Goal: Task Accomplishment & Management: Manage account settings

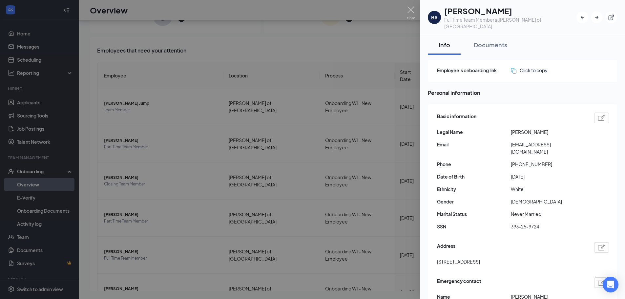
scroll to position [26, 0]
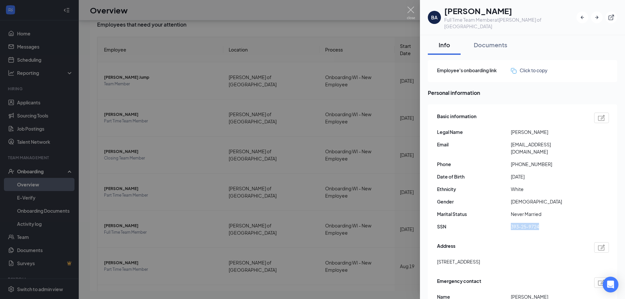
drag, startPoint x: 544, startPoint y: 214, endPoint x: 508, endPoint y: 219, distance: 36.1
click at [508, 219] on div "Basic information Legal Name Brodie A Lotz Email brodielotz@gmail.com Phone +16…" at bounding box center [523, 173] width 172 height 124
copy div "393-25-9724"
click at [121, 268] on div at bounding box center [312, 149] width 625 height 299
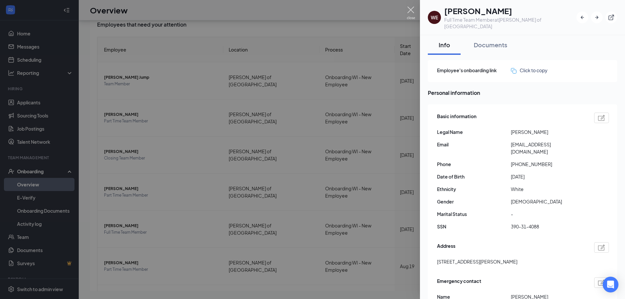
click at [411, 9] on img at bounding box center [411, 13] width 8 height 13
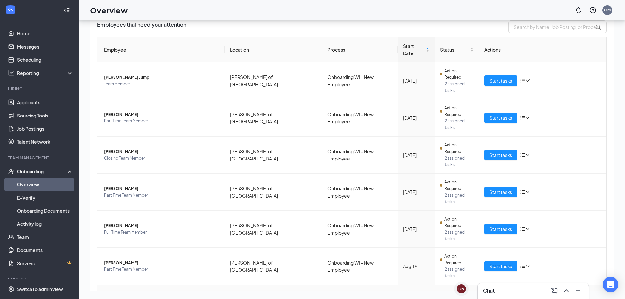
click at [493, 299] on span "Start tasks" at bounding box center [501, 303] width 23 height 7
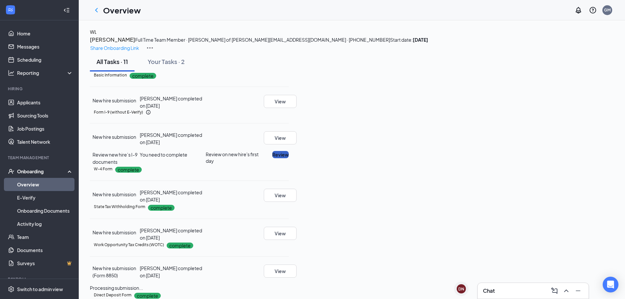
click at [289, 158] on button "Review" at bounding box center [280, 154] width 16 height 7
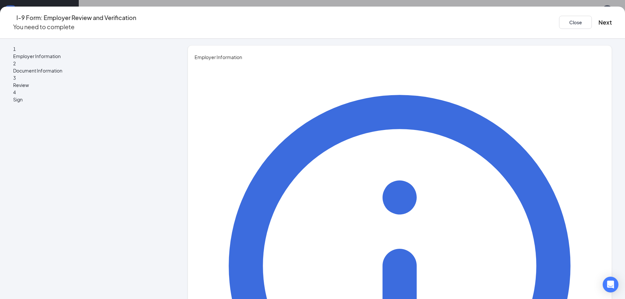
type input "Madelin Clark"
click at [559, 18] on button "Close" at bounding box center [575, 22] width 33 height 13
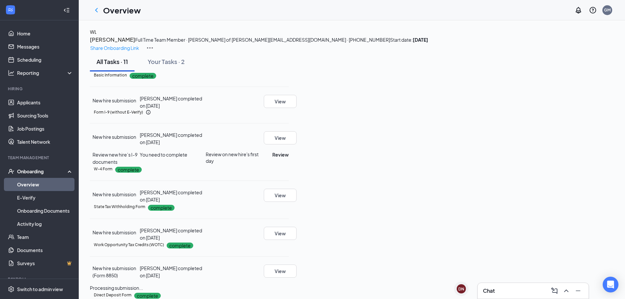
click at [135, 44] on h3 "Wyatt Luxton" at bounding box center [112, 39] width 45 height 9
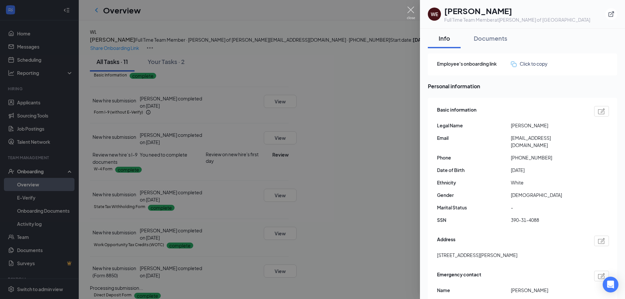
click at [411, 9] on img at bounding box center [411, 13] width 8 height 13
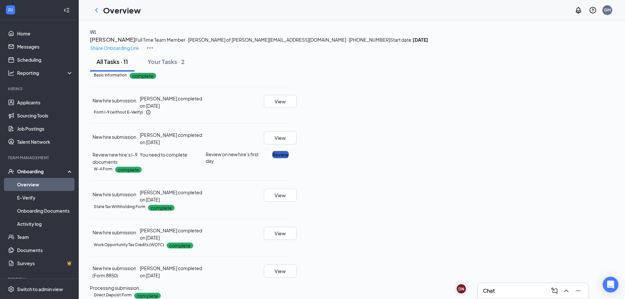
click at [289, 158] on button "Review" at bounding box center [280, 154] width 16 height 7
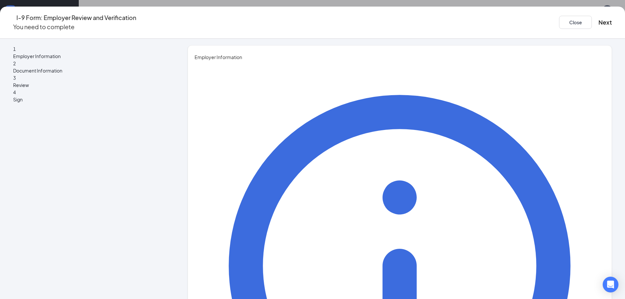
drag, startPoint x: 264, startPoint y: 110, endPoint x: 240, endPoint y: 110, distance: 24.0
type input "Madelin"
type input "Clark"
type input "Shift Lead"
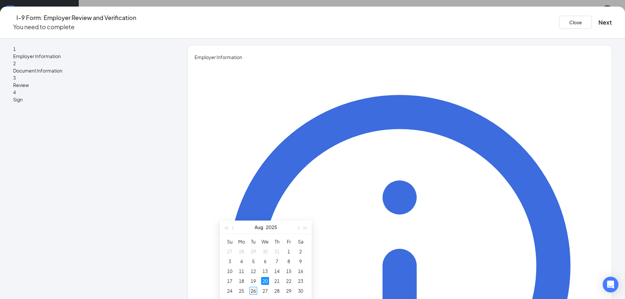
type input "08/26/2025"
click at [253, 292] on div "26" at bounding box center [254, 291] width 8 height 8
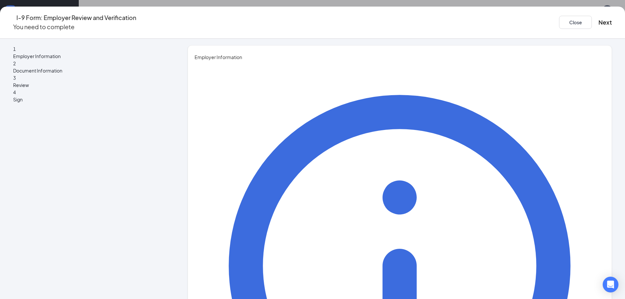
click at [599, 23] on button "Next" at bounding box center [605, 22] width 13 height 9
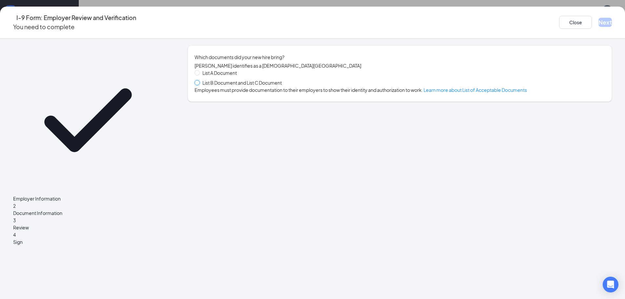
click at [199, 85] on input "List B Document and List C Document" at bounding box center [197, 82] width 5 height 5
radio input "true"
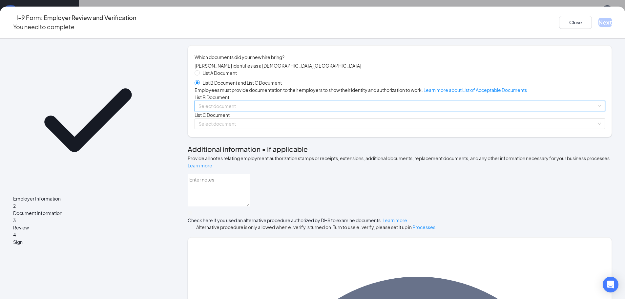
click at [273, 111] on input "search" at bounding box center [398, 106] width 398 height 10
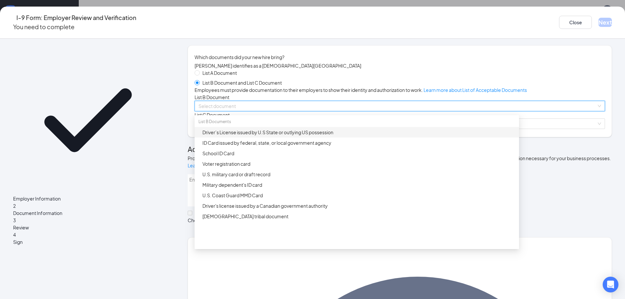
click at [273, 136] on div "Driver’s License issued by U.S State or outlying US possession" at bounding box center [359, 132] width 313 height 7
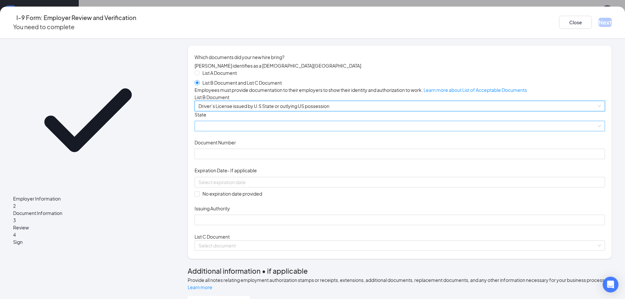
click at [253, 131] on span at bounding box center [400, 126] width 403 height 10
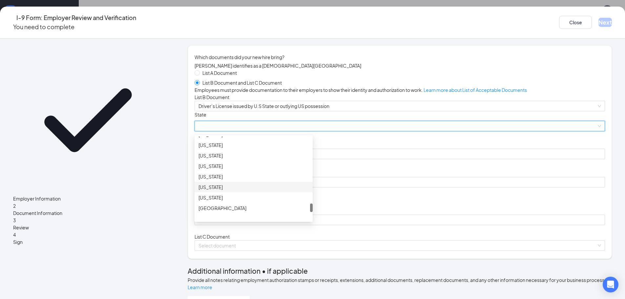
scroll to position [755, 0]
click at [255, 183] on div "Wisconsin" at bounding box center [254, 179] width 110 height 7
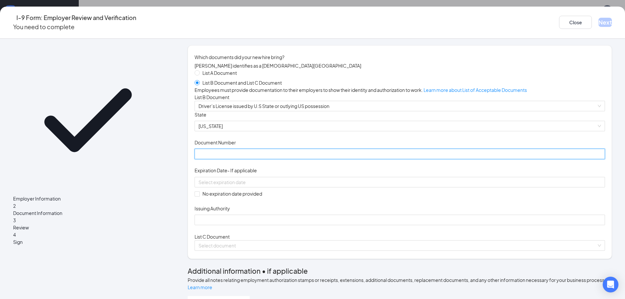
click at [253, 159] on input "Document Number" at bounding box center [400, 154] width 411 height 11
type input "L2358850839006"
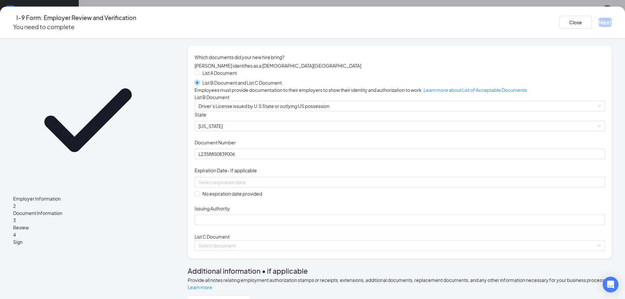
click at [383, 203] on div "Document Title Driver’s License issued by U.S State or outlying US possession S…" at bounding box center [400, 168] width 411 height 114
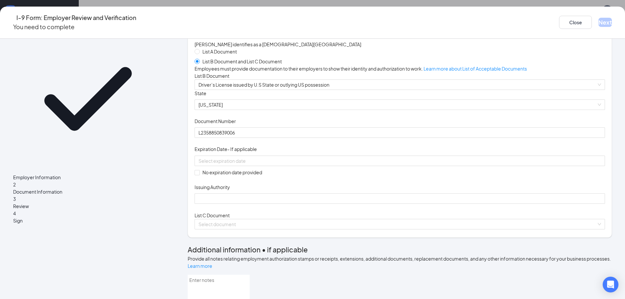
scroll to position [33, 0]
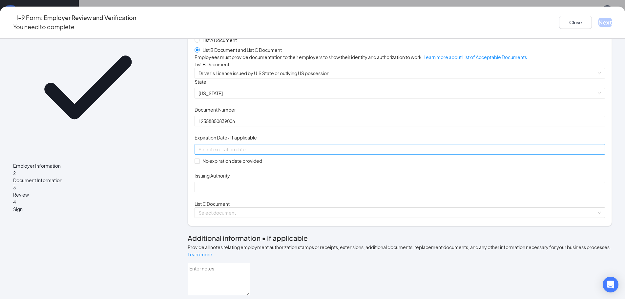
click at [328, 153] on div at bounding box center [400, 149] width 403 height 7
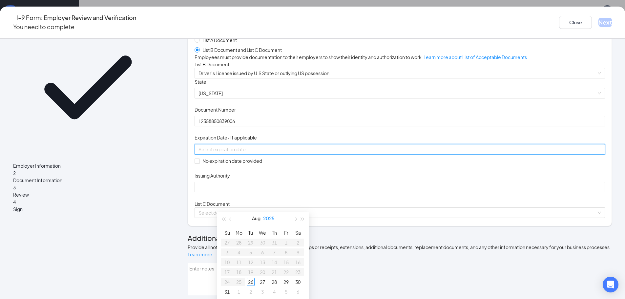
click at [274, 217] on button "2025" at bounding box center [268, 218] width 11 height 13
click at [294, 278] on div "2027" at bounding box center [292, 279] width 20 height 8
type input "08/05/2027"
click at [253, 220] on button "Aug" at bounding box center [256, 218] width 9 height 13
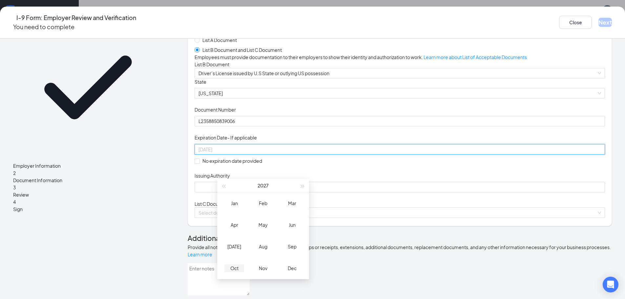
click at [240, 269] on div "Oct" at bounding box center [235, 268] width 20 height 8
type input "10/30/2027"
click at [297, 282] on div "30" at bounding box center [298, 282] width 8 height 8
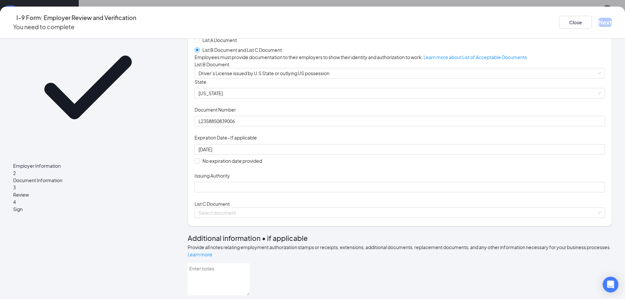
click at [451, 186] on div "Document Title Driver’s License issued by U.S State or outlying US possession S…" at bounding box center [400, 135] width 411 height 114
click at [300, 192] on input "Issuing Authority" at bounding box center [400, 187] width 411 height 11
type input "Wisconsin"
click at [422, 172] on div "Document Title Driver’s License issued by U.S State or outlying US possession S…" at bounding box center [400, 135] width 411 height 114
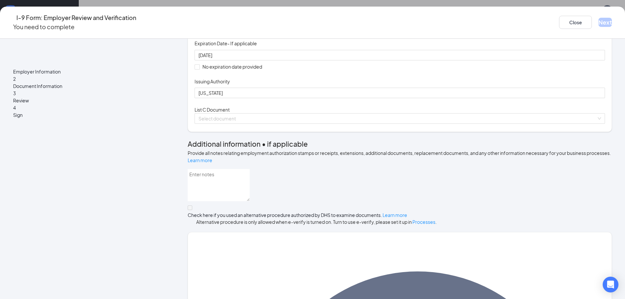
scroll to position [131, 0]
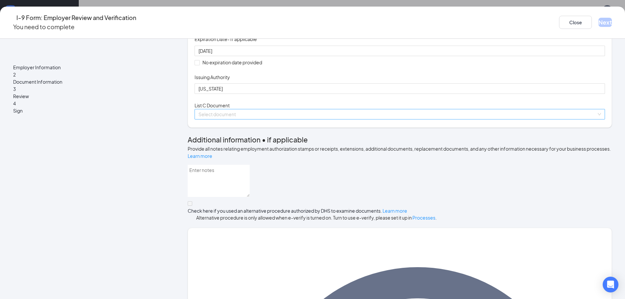
click at [319, 119] on input "search" at bounding box center [398, 114] width 398 height 10
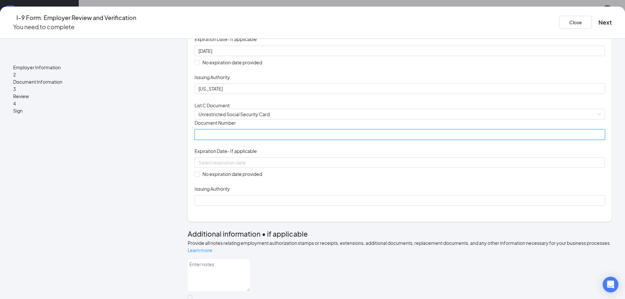
click at [272, 140] on input "Document Number" at bounding box center [400, 134] width 411 height 11
type input "390314088"
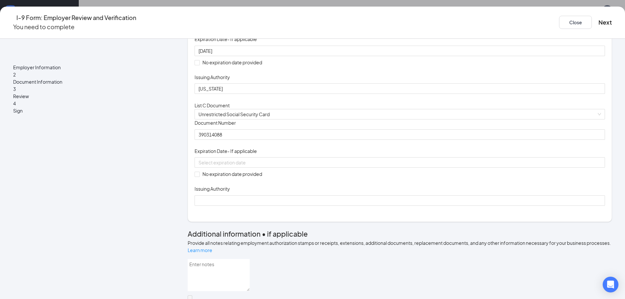
click at [397, 206] on div "Document Title Unrestricted Social Security Card Document Number 390314088 Expi…" at bounding box center [400, 163] width 411 height 86
click at [200, 177] on span at bounding box center [197, 174] width 5 height 5
click at [199, 176] on input "No expiration date provided" at bounding box center [197, 174] width 5 height 5
checkbox input "true"
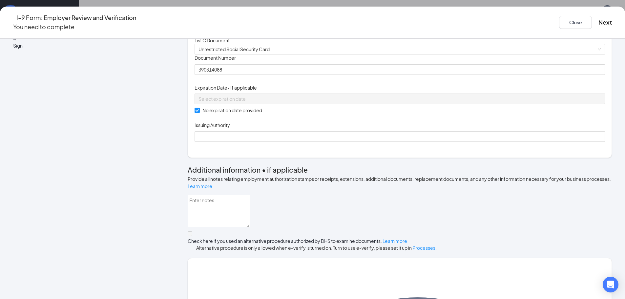
scroll to position [197, 0]
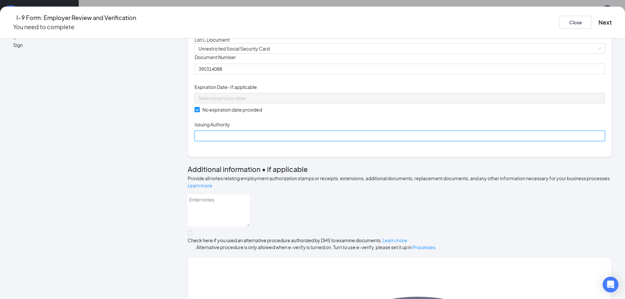
click at [244, 141] on input "Issuing Authority" at bounding box center [400, 136] width 411 height 11
type input "SSN"
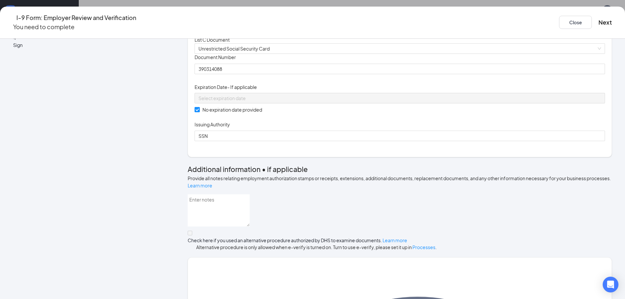
click at [405, 141] on div "Document Title Unrestricted Social Security Card Document Number 390314088 Expi…" at bounding box center [400, 97] width 411 height 87
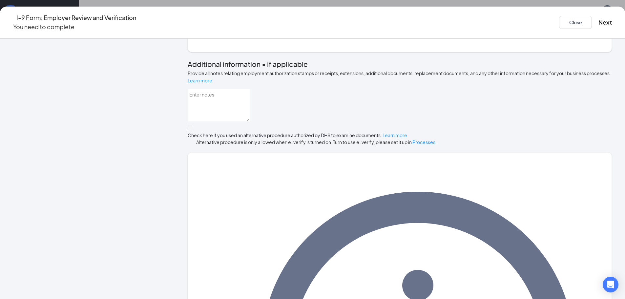
scroll to position [324, 0]
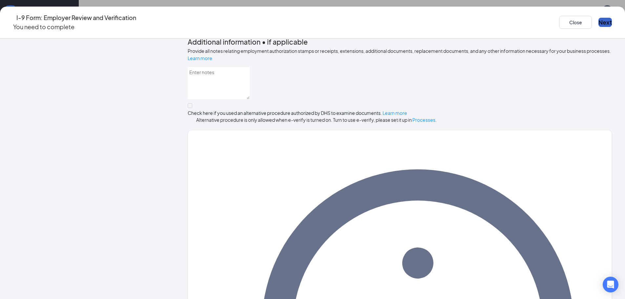
click at [599, 18] on button "Next" at bounding box center [605, 22] width 13 height 9
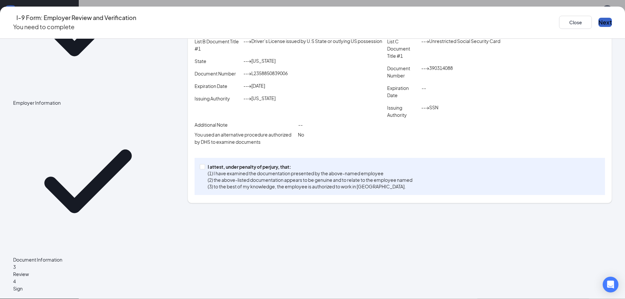
scroll to position [57, 0]
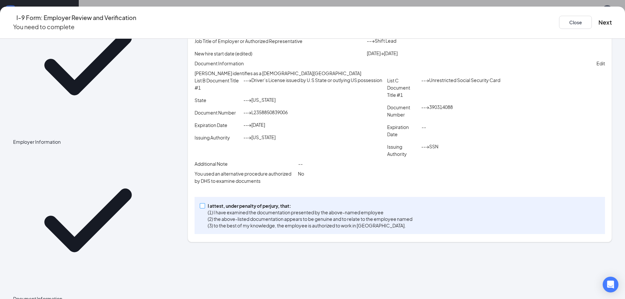
click at [205, 208] on input "I attest, under penalty of perjury, that: (1) I have examined the documentation…" at bounding box center [202, 205] width 5 height 5
checkbox input "true"
click at [599, 20] on button "Next" at bounding box center [605, 22] width 13 height 9
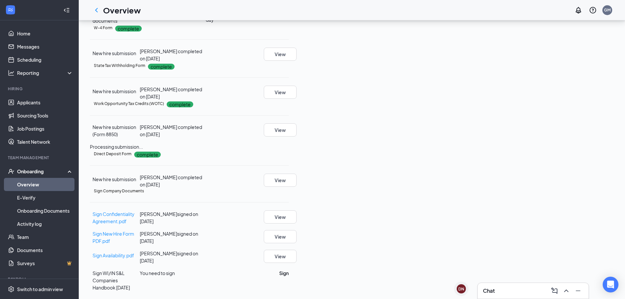
scroll to position [252, 0]
click at [278, 273] on button "Sign" at bounding box center [274, 273] width 10 height 7
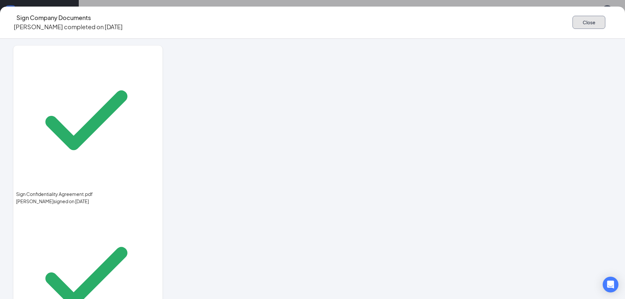
click at [573, 23] on button "Close" at bounding box center [589, 22] width 33 height 13
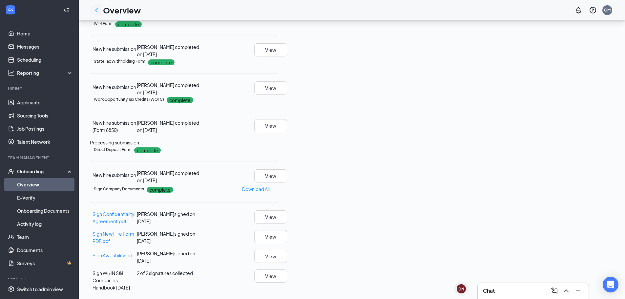
click at [97, 8] on icon "ChevronLeft" at bounding box center [97, 10] width 8 height 8
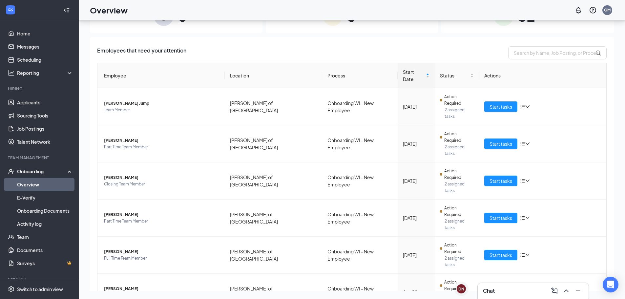
scroll to position [30, 0]
click at [142, 137] on span "Alayna L DiOrio-Braun" at bounding box center [162, 140] width 116 height 7
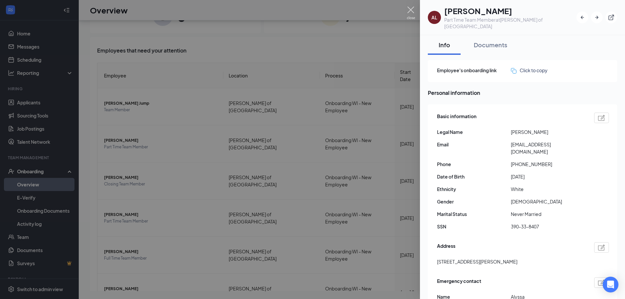
click at [411, 7] on img at bounding box center [411, 13] width 8 height 13
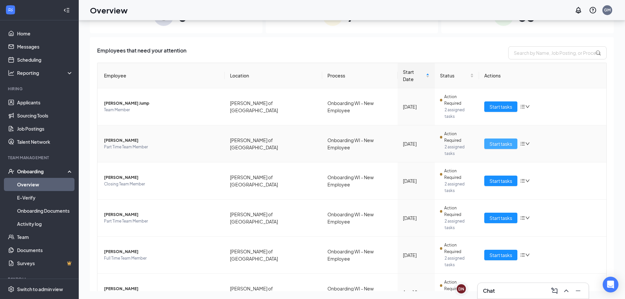
click at [505, 140] on span "Start tasks" at bounding box center [501, 143] width 23 height 7
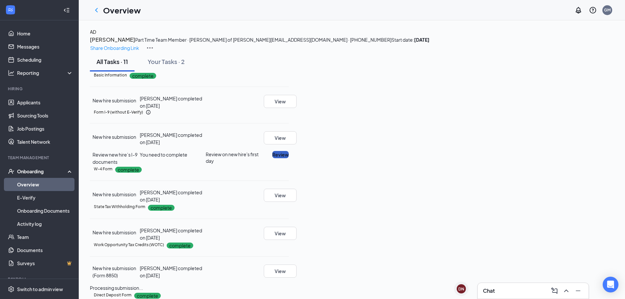
click at [289, 158] on button "Review" at bounding box center [280, 154] width 16 height 7
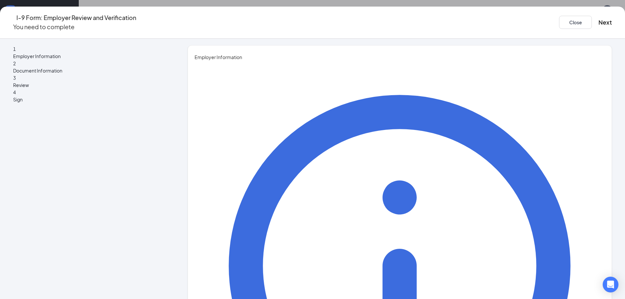
type input "Madelin"
type input "Clark"
type input "Shift Lead"
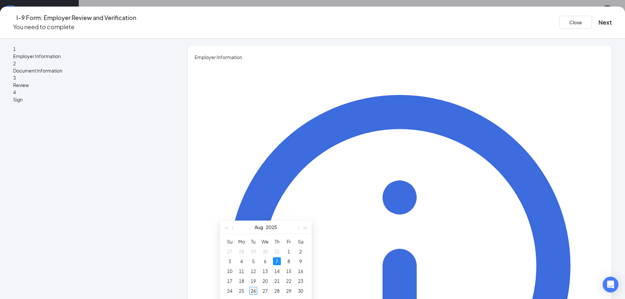
type input "08/26/2025"
click at [252, 293] on div "26" at bounding box center [254, 291] width 8 height 8
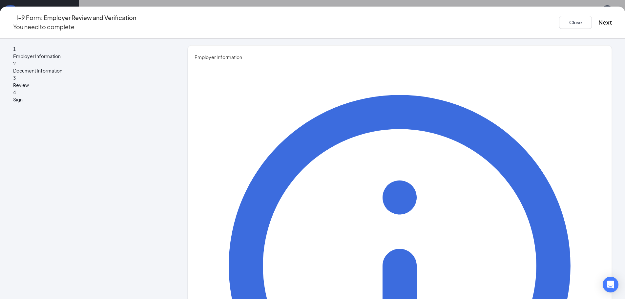
click at [599, 18] on button "Next" at bounding box center [605, 22] width 13 height 9
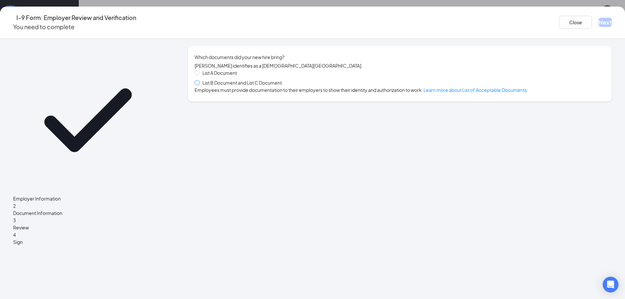
click at [200, 85] on span at bounding box center [197, 82] width 5 height 5
click at [199, 85] on input "List B Document and List C Document" at bounding box center [197, 82] width 5 height 5
radio input "true"
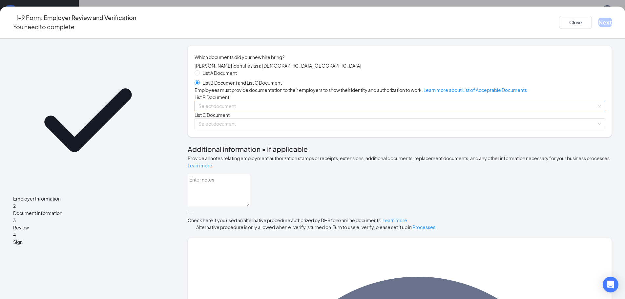
click at [247, 111] on input "search" at bounding box center [398, 106] width 398 height 10
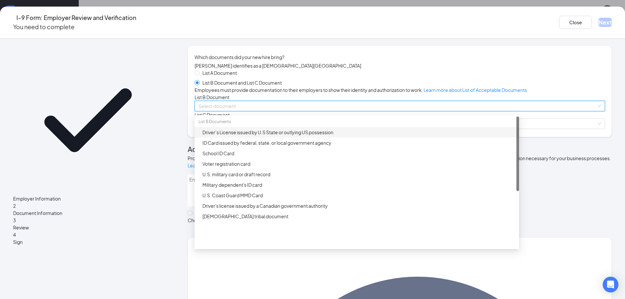
click at [212, 137] on div "Which documents did your new hire bring? Alayna L DiOrio-Braun identifies as a …" at bounding box center [400, 91] width 425 height 92
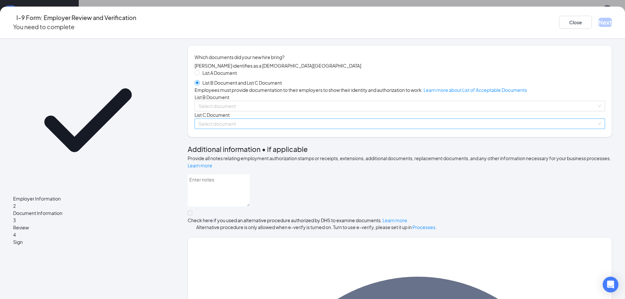
click at [252, 129] on input "search" at bounding box center [398, 124] width 398 height 10
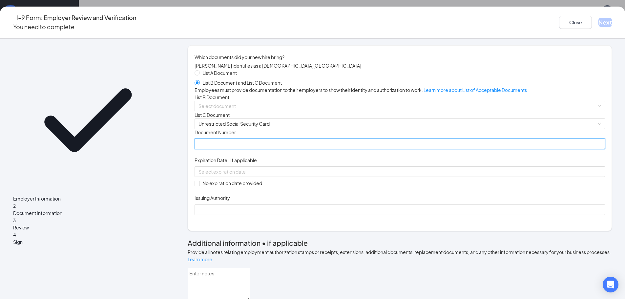
click at [247, 149] on input "Document Number" at bounding box center [400, 144] width 411 height 11
type input "390338407"
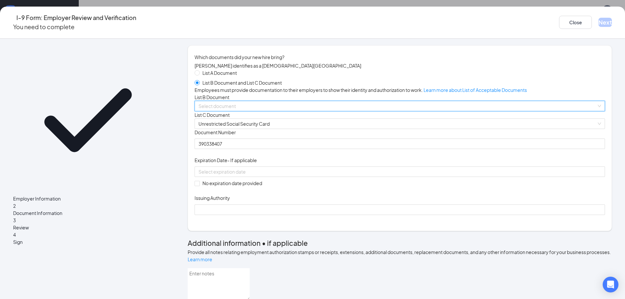
click at [250, 111] on input "search" at bounding box center [398, 106] width 398 height 10
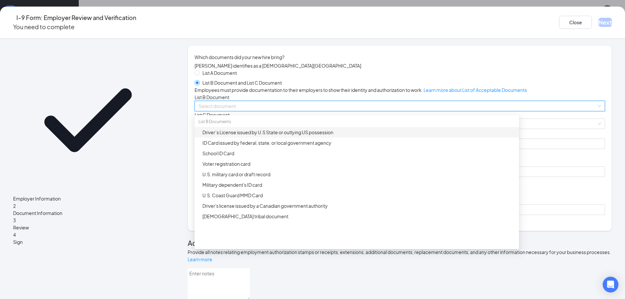
click at [242, 136] on div "Driver’s License issued by U.S State or outlying US possession" at bounding box center [359, 132] width 313 height 7
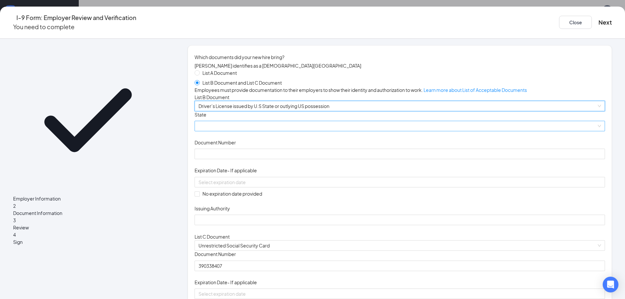
click at [240, 131] on span at bounding box center [400, 126] width 403 height 10
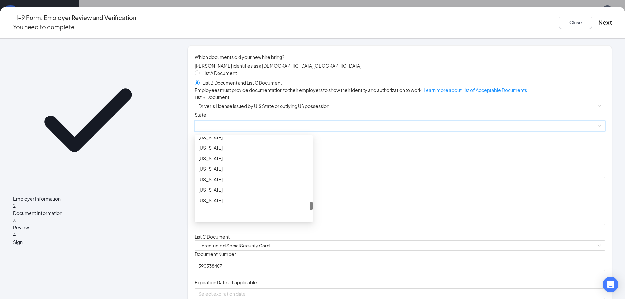
scroll to position [757, 0]
click at [251, 187] on div "Wisconsin" at bounding box center [254, 182] width 118 height 11
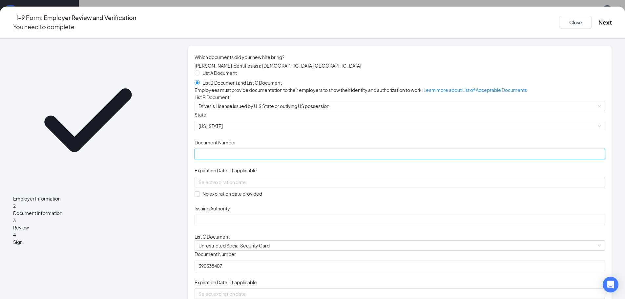
click at [248, 159] on input "Document Number" at bounding box center [400, 154] width 411 height 11
type input "D6160121074106"
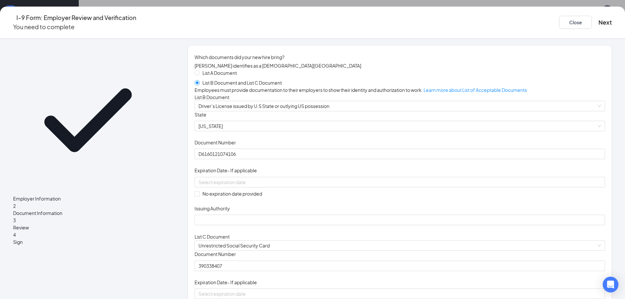
click at [398, 222] on div "Document Title Driver’s License issued by U.S State or outlying US possession S…" at bounding box center [400, 168] width 411 height 114
click at [329, 186] on div at bounding box center [400, 182] width 403 height 7
click at [269, 253] on button "2025" at bounding box center [268, 251] width 11 height 13
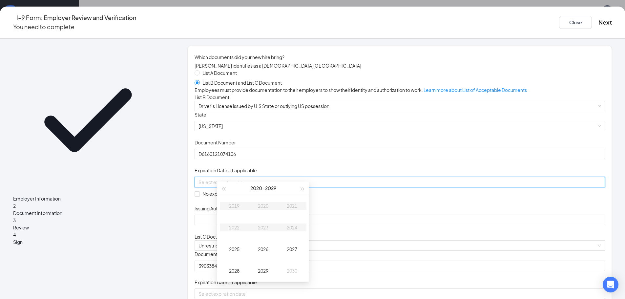
scroll to position [66, 0]
click at [293, 246] on div "2027" at bounding box center [292, 247] width 20 height 8
type input "09/04/2027"
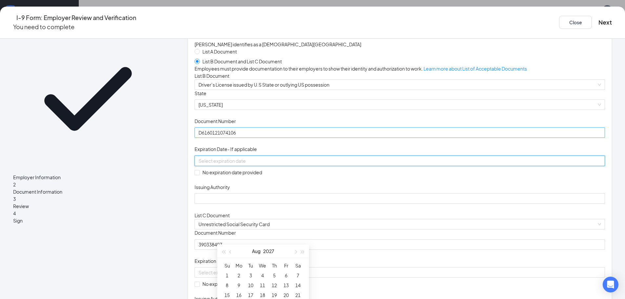
scroll to position [33, 0]
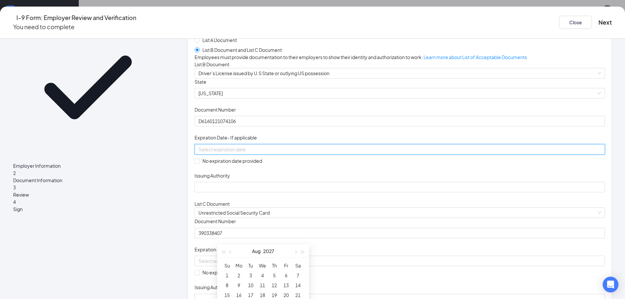
type input "08/05/2027"
click at [255, 249] on button "Aug" at bounding box center [256, 251] width 9 height 13
type input "02/26/2027"
click at [260, 233] on div "Feb" at bounding box center [263, 236] width 20 height 8
type input "02/21/2027"
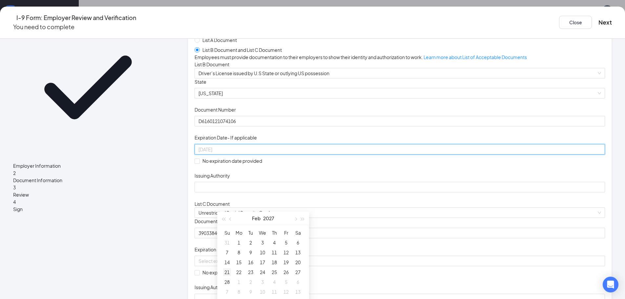
click at [229, 274] on div "21" at bounding box center [227, 272] width 8 height 8
click at [374, 191] on div "Document Title Driver’s License issued by U.S State or outlying US possession S…" at bounding box center [400, 135] width 411 height 114
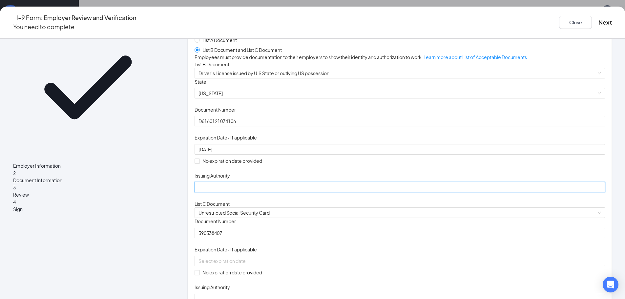
click at [280, 192] on input "Issuing Authority" at bounding box center [400, 187] width 411 height 11
type input "Wisconsin"
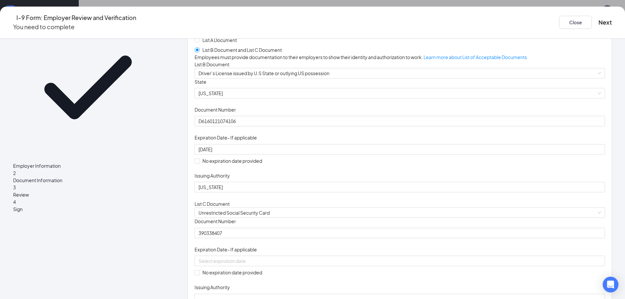
click at [374, 193] on div "Document Title Driver’s License issued by U.S State or outlying US possession S…" at bounding box center [400, 135] width 411 height 114
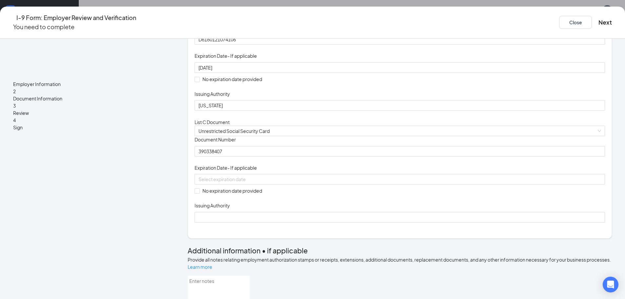
scroll to position [131, 0]
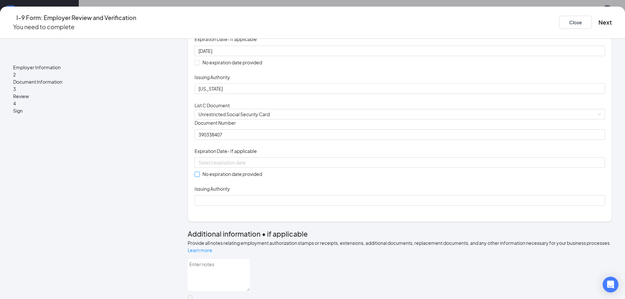
click at [200, 177] on span at bounding box center [197, 174] width 5 height 5
click at [199, 176] on input "No expiration date provided" at bounding box center [197, 174] width 5 height 5
checkbox input "true"
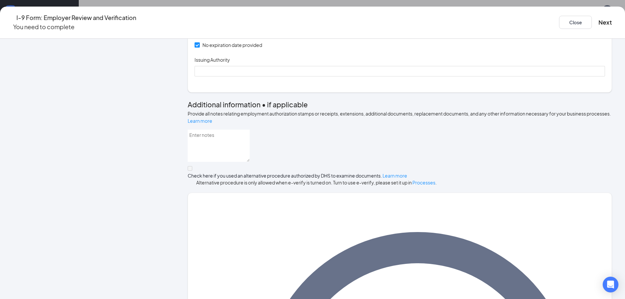
scroll to position [263, 0]
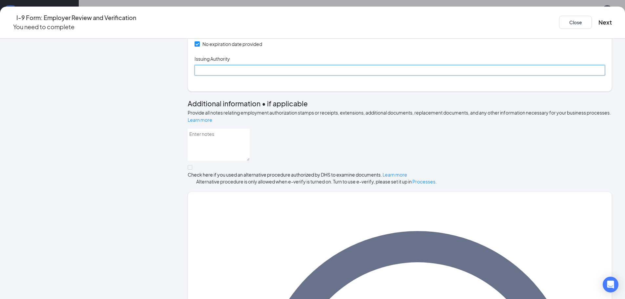
click at [243, 76] on input "Issuing Authority" at bounding box center [400, 70] width 411 height 11
type input "SSN"
click at [422, 76] on div "Document Title Unrestricted Social Security Card Document Number 390338407 Expi…" at bounding box center [400, 31] width 411 height 87
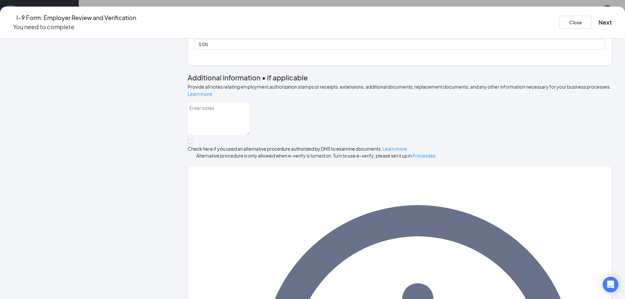
scroll to position [324, 0]
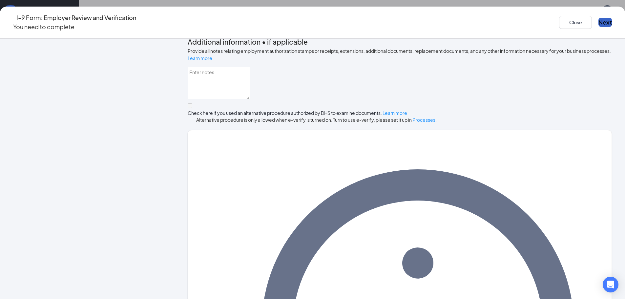
click at [599, 18] on button "Next" at bounding box center [605, 22] width 13 height 9
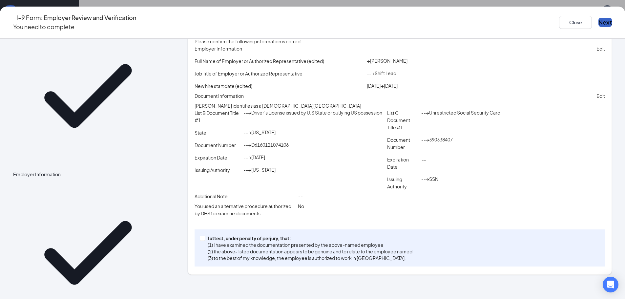
scroll to position [0, 0]
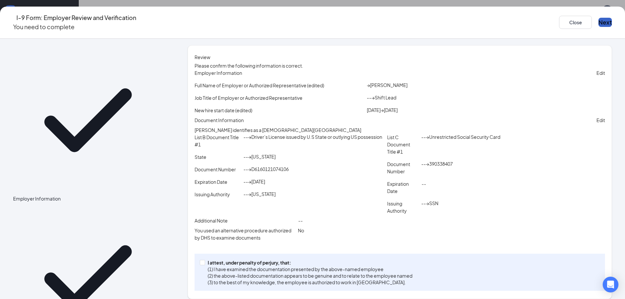
click at [599, 24] on button "Next" at bounding box center [605, 22] width 13 height 9
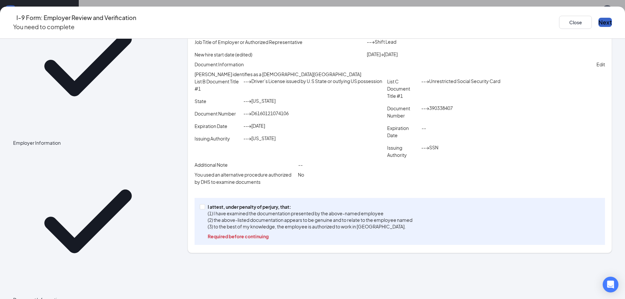
scroll to position [67, 0]
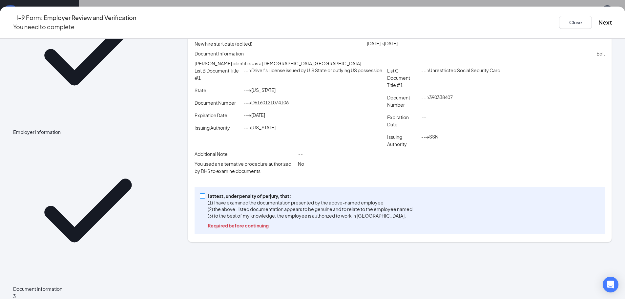
click at [205, 198] on input "I attest, under penalty of perjury, that: (1) I have examined the documentation…" at bounding box center [202, 195] width 5 height 5
checkbox input "true"
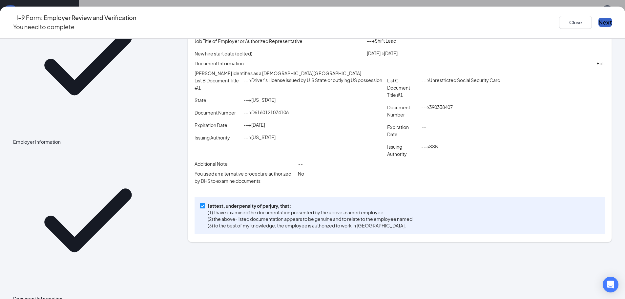
click at [599, 22] on button "Next" at bounding box center [605, 22] width 13 height 9
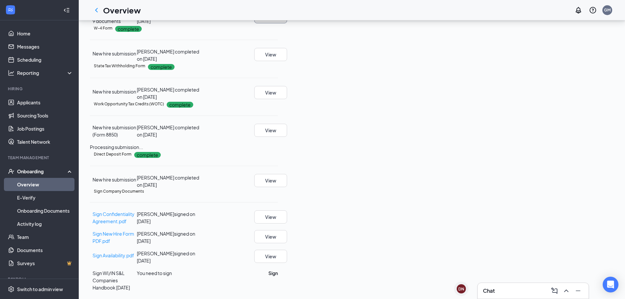
scroll to position [252, 0]
click at [278, 277] on button "Sign" at bounding box center [274, 273] width 10 height 7
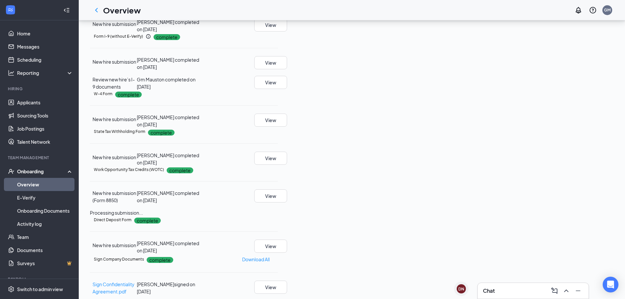
scroll to position [0, 0]
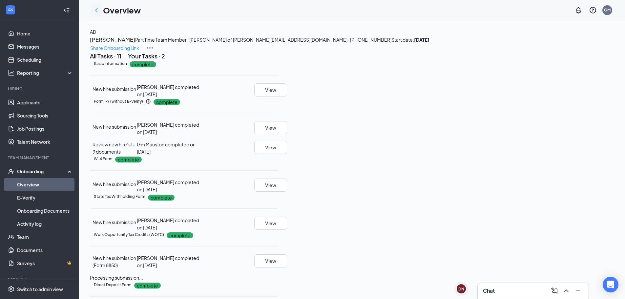
click at [97, 8] on icon "ChevronLeft" at bounding box center [97, 10] width 8 height 8
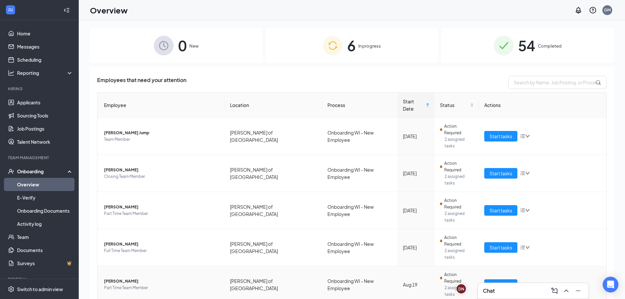
click at [115, 278] on span "ryker W ruehle" at bounding box center [162, 281] width 116 height 7
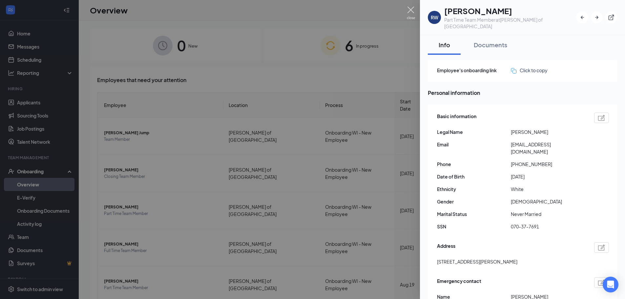
click at [412, 8] on img at bounding box center [411, 13] width 8 height 13
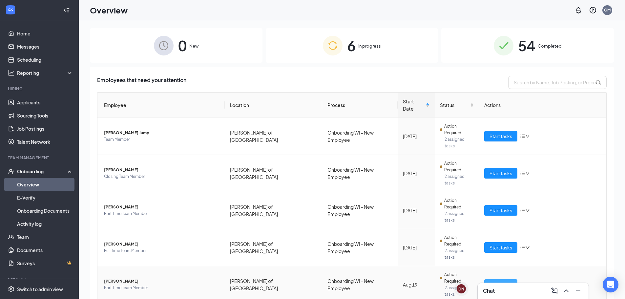
click at [492, 281] on span "Start tasks" at bounding box center [501, 284] width 23 height 7
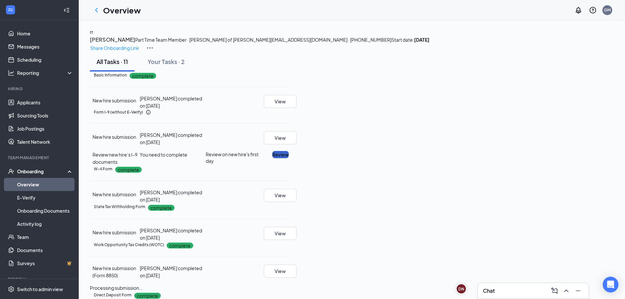
click at [289, 158] on button "Review" at bounding box center [280, 154] width 16 height 7
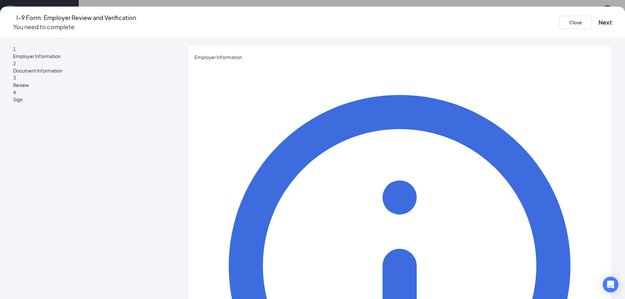
type input "Madelin"
type input "Clark"
type input "Shift Lead"
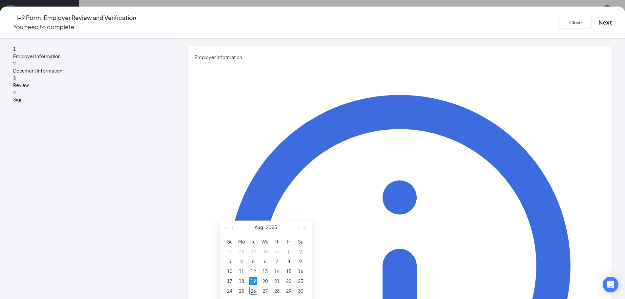
type input "08/26/2025"
click at [253, 290] on div "26" at bounding box center [254, 291] width 8 height 8
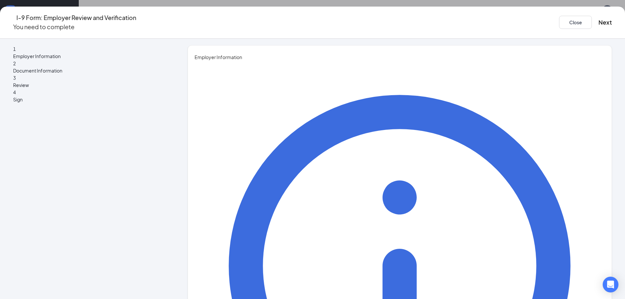
click at [599, 20] on button "Next" at bounding box center [605, 22] width 13 height 9
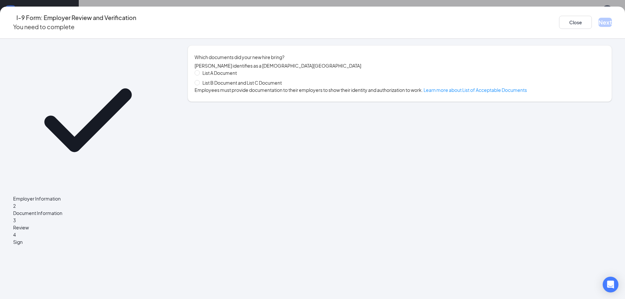
click at [248, 85] on span "List B Document and List C Document" at bounding box center [242, 82] width 85 height 7
click at [199, 85] on input "List B Document and List C Document" at bounding box center [197, 82] width 5 height 5
radio input "true"
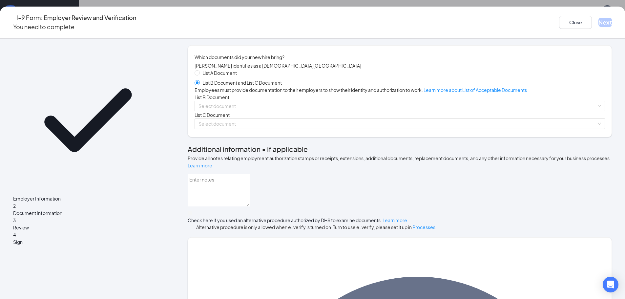
click at [235, 129] on div "List A Document List B Document and List C Document Employees must provide docu…" at bounding box center [400, 99] width 411 height 60
click at [235, 111] on input "search" at bounding box center [398, 106] width 398 height 10
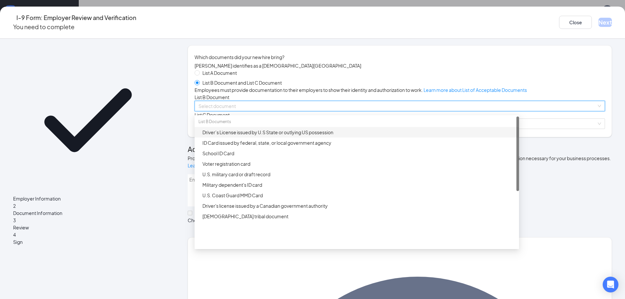
click at [248, 136] on div "Driver’s License issued by U.S State or outlying US possession" at bounding box center [359, 132] width 313 height 7
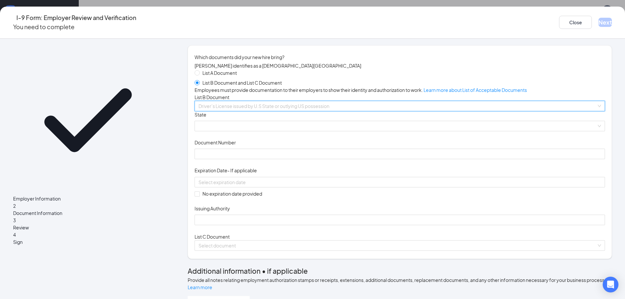
click at [260, 111] on span "Driver’s License issued by U.S State or outlying US possession" at bounding box center [400, 106] width 403 height 10
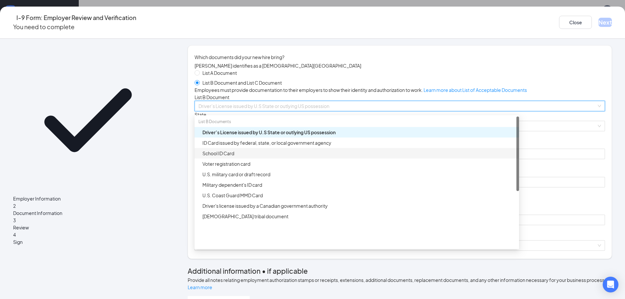
click at [253, 157] on div "School ID Card" at bounding box center [359, 153] width 313 height 7
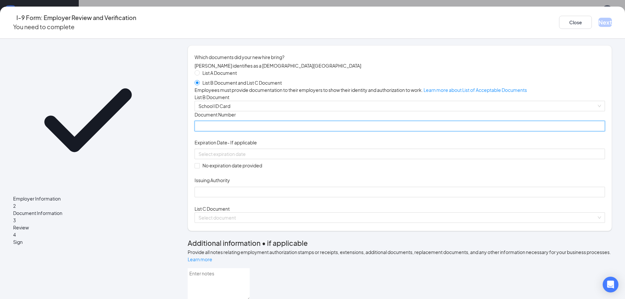
click at [258, 131] on input "Document Number" at bounding box center [400, 126] width 411 height 11
type input "1234"
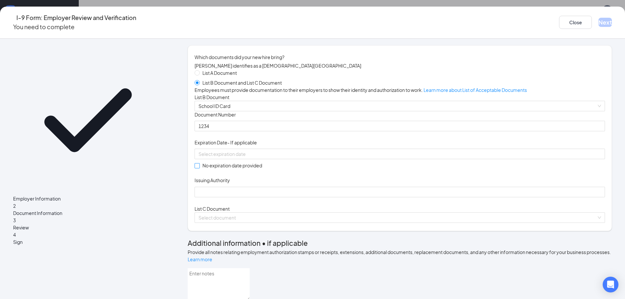
click at [199, 168] on input "No expiration date provided" at bounding box center [197, 165] width 5 height 5
checkbox input "true"
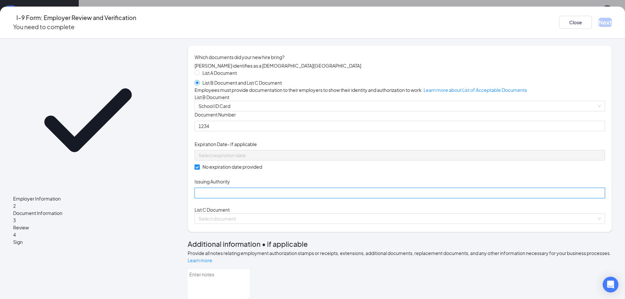
click at [223, 198] on input "Issuing Authority" at bounding box center [400, 193] width 411 height 11
type input "Wisconsin"
click at [404, 199] on div "Document Title School ID Card Document Number 1234 Expiration Date - If applica…" at bounding box center [400, 154] width 411 height 87
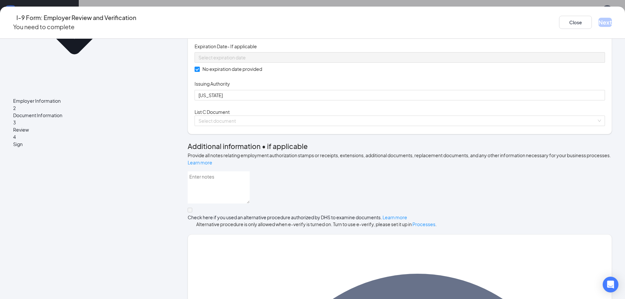
scroll to position [98, 0]
click at [247, 125] on span at bounding box center [398, 120] width 398 height 10
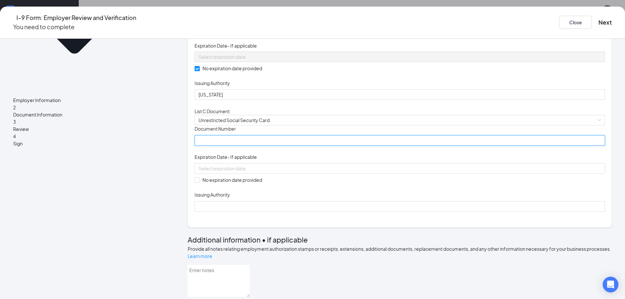
click at [252, 146] on input "Document Number" at bounding box center [400, 140] width 411 height 11
type input "070377691"
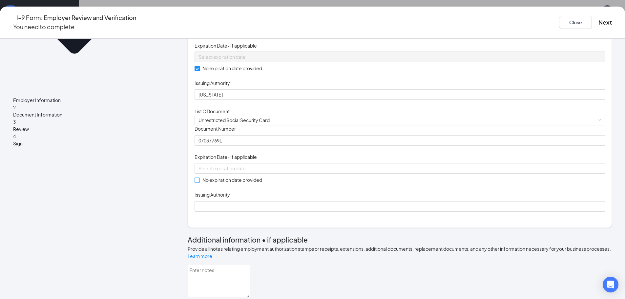
click at [221, 184] on label "No expiration date provided" at bounding box center [230, 179] width 70 height 7
click at [199, 182] on input "No expiration date provided" at bounding box center [197, 180] width 5 height 5
checkbox input "true"
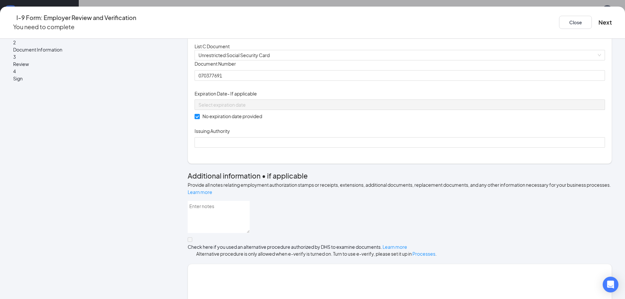
scroll to position [164, 0]
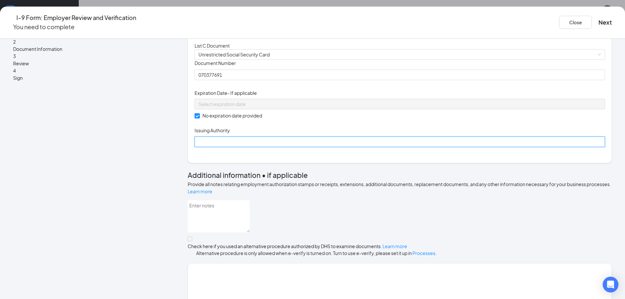
click at [235, 147] on input "Issuing Authority" at bounding box center [400, 142] width 411 height 11
type input "SSN"
click at [371, 147] on div "Document Title Unrestricted Social Security Card Document Number 070377691 Expi…" at bounding box center [400, 103] width 411 height 87
click at [373, 147] on div "Document Title Unrestricted Social Security Card Document Number 070377691 Expi…" at bounding box center [400, 103] width 411 height 87
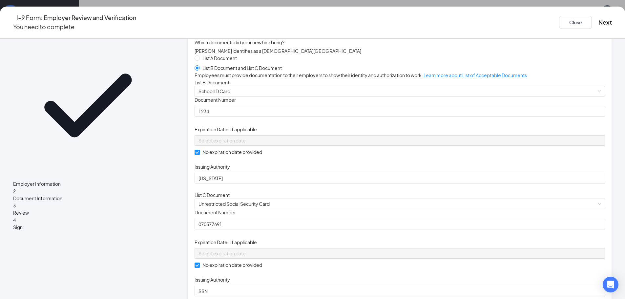
scroll to position [0, 0]
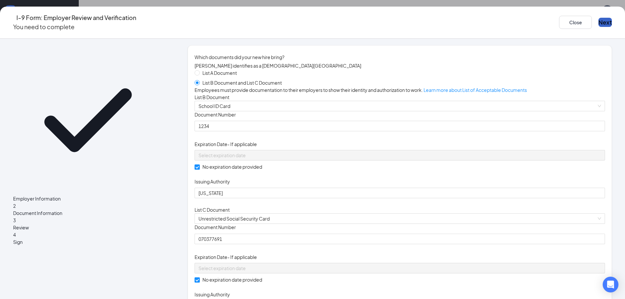
click at [599, 18] on button "Next" at bounding box center [605, 22] width 13 height 9
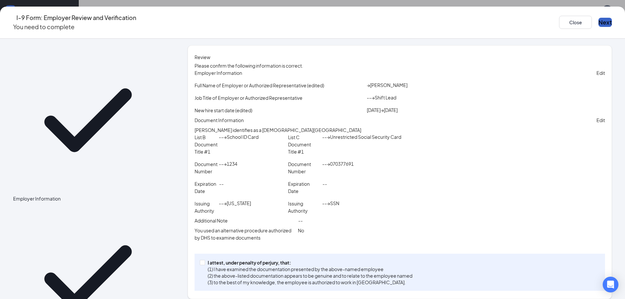
click at [599, 19] on button "Next" at bounding box center [605, 22] width 13 height 9
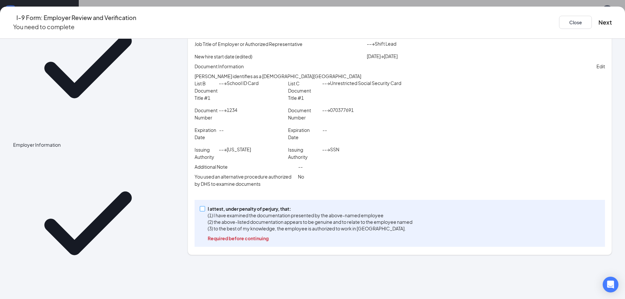
click at [205, 211] on input "I attest, under penalty of perjury, that: (1) I have examined the documentation…" at bounding box center [202, 208] width 5 height 5
checkbox input "true"
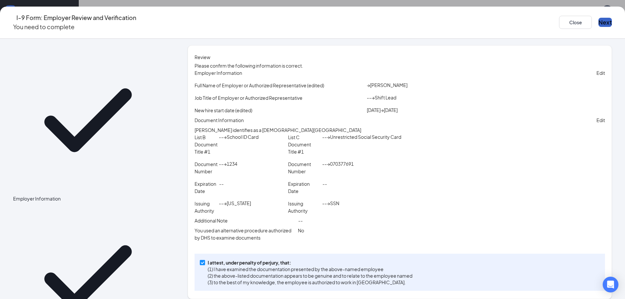
click at [599, 18] on button "Next" at bounding box center [605, 22] width 13 height 9
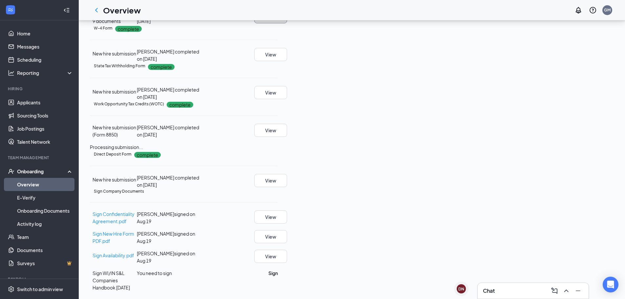
scroll to position [252, 0]
click at [278, 276] on button "Sign" at bounding box center [274, 273] width 10 height 7
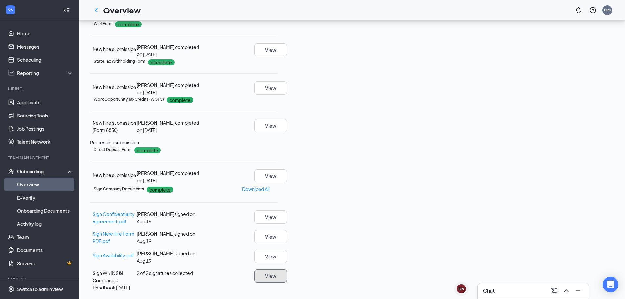
scroll to position [255, 0]
click at [96, 9] on icon "ChevronLeft" at bounding box center [97, 10] width 8 height 8
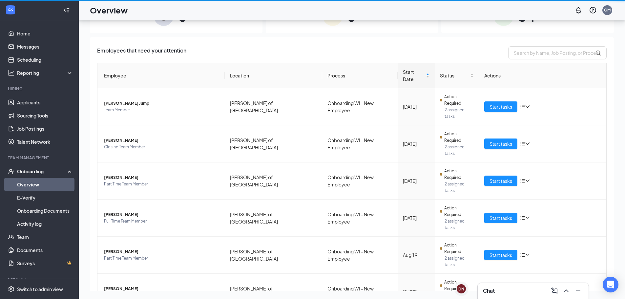
scroll to position [30, 0]
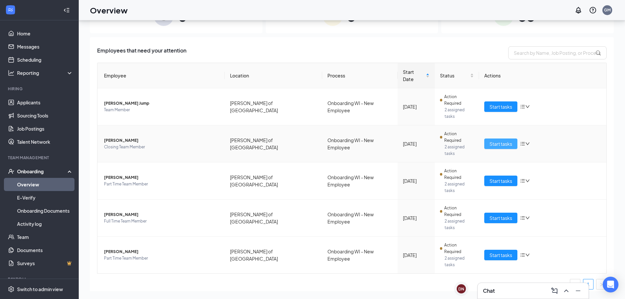
click at [493, 140] on span "Start tasks" at bounding box center [501, 143] width 23 height 7
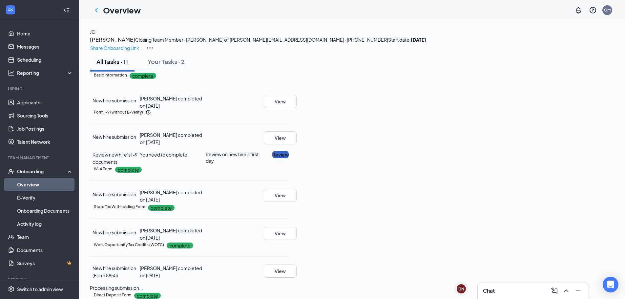
click at [289, 158] on button "Review" at bounding box center [280, 154] width 16 height 7
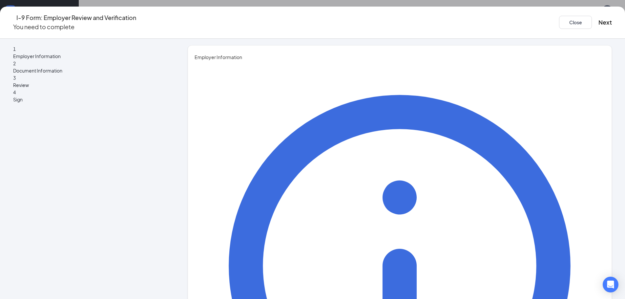
type input "Madelin"
type input "Clark"
type input "Shift Lead"
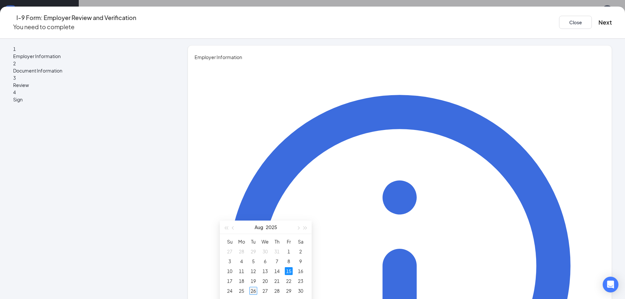
type input "08/26/2025"
click at [254, 289] on div "26" at bounding box center [254, 291] width 8 height 8
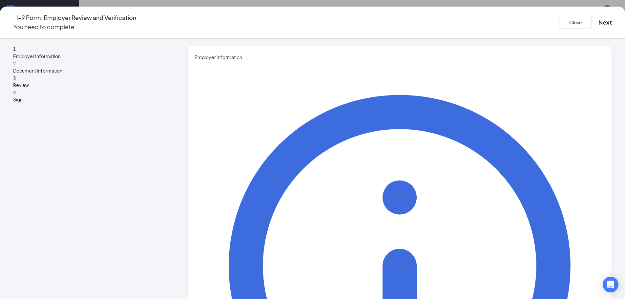
click at [599, 19] on button "Next" at bounding box center [605, 22] width 13 height 9
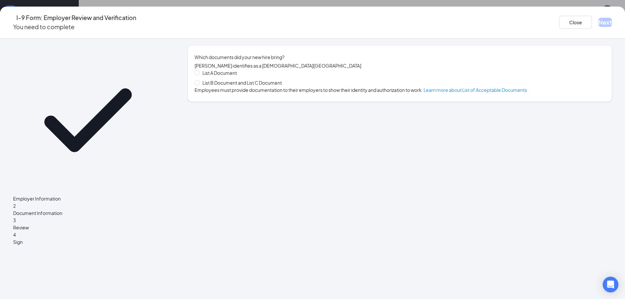
click at [251, 82] on div "List A Document List B Document and List C Document" at bounding box center [241, 77] width 93 height 17
click at [251, 85] on span "List B Document and List C Document" at bounding box center [242, 82] width 85 height 7
click at [199, 85] on input "List B Document and List C Document" at bounding box center [197, 82] width 5 height 5
radio input "true"
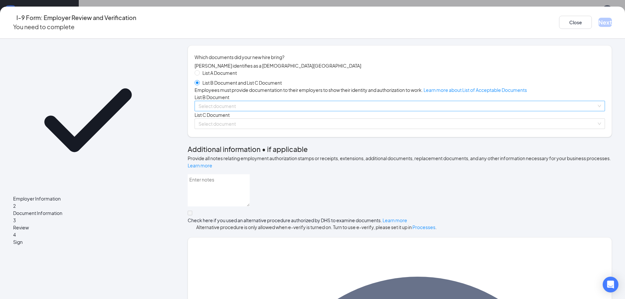
click at [272, 111] on input "search" at bounding box center [398, 106] width 398 height 10
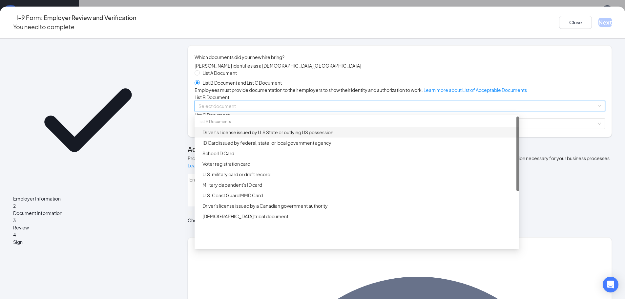
click at [267, 136] on div "Driver’s License issued by U.S State or outlying US possession" at bounding box center [359, 132] width 313 height 7
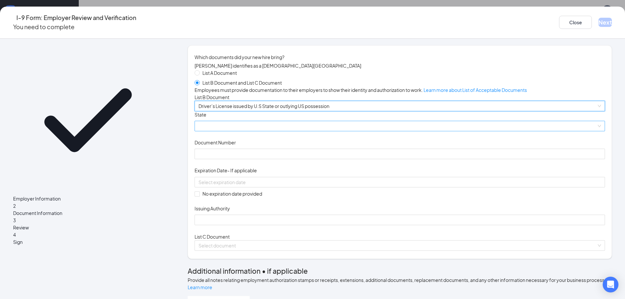
click at [258, 131] on span at bounding box center [400, 126] width 403 height 10
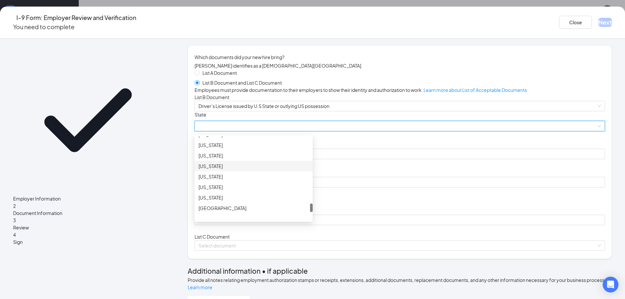
scroll to position [762, 0]
click at [243, 181] on div "Wisconsin" at bounding box center [254, 177] width 110 height 7
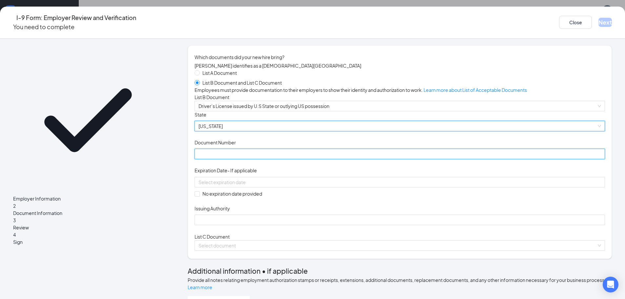
click at [237, 159] on input "Document Number" at bounding box center [400, 154] width 411 height 11
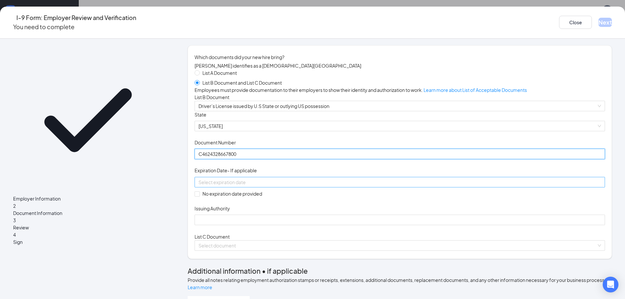
type input "C4624328667800"
click at [329, 186] on div at bounding box center [400, 182] width 403 height 7
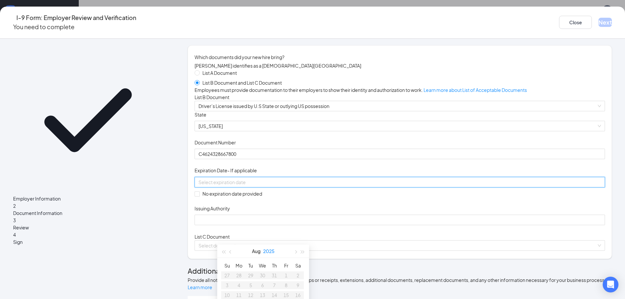
click at [269, 252] on button "2025" at bounding box center [268, 251] width 11 height 13
type input "08/26/2027"
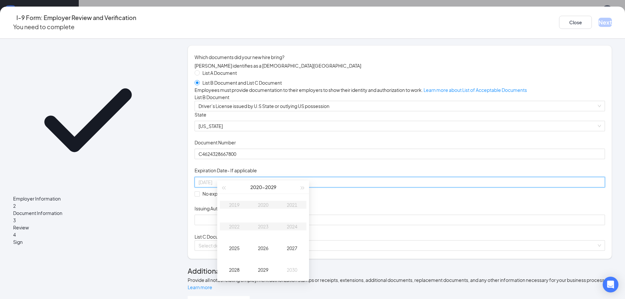
scroll to position [66, 0]
click at [303, 184] on button "button" at bounding box center [302, 185] width 7 height 13
click at [231, 225] on div "2032" at bounding box center [235, 225] width 20 height 8
click at [263, 227] on div "May" at bounding box center [263, 225] width 20 height 8
type input "05/12/2032"
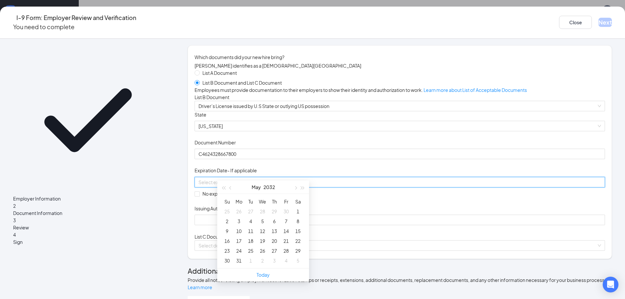
scroll to position [131, 0]
type input "05/18/2032"
click at [250, 238] on div "18" at bounding box center [251, 241] width 8 height 8
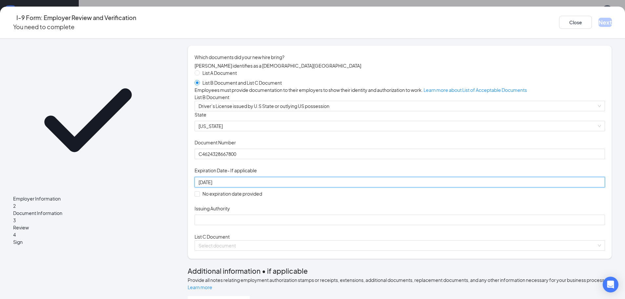
click at [379, 200] on div "Document Title Driver’s License issued by U.S State or outlying US possession S…" at bounding box center [400, 168] width 411 height 114
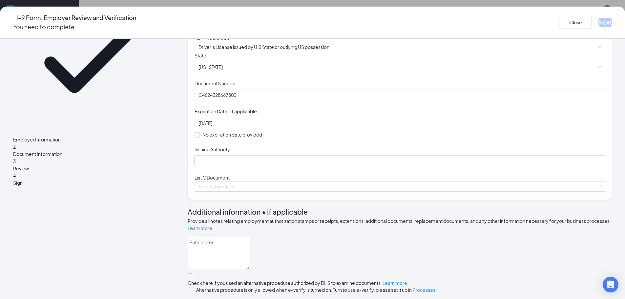
scroll to position [66, 0]
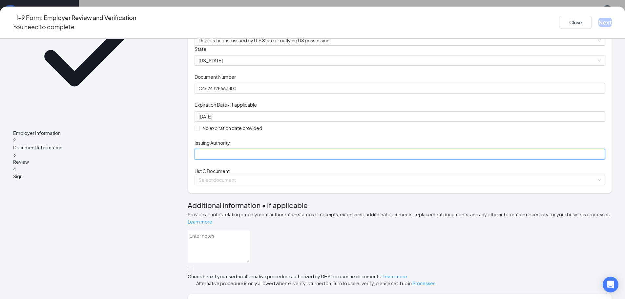
click at [270, 160] on input "Issuing Authority" at bounding box center [400, 154] width 411 height 11
type input "Wisconsin"
click at [429, 153] on div "Document Title Driver’s License issued by U.S State or outlying US possession S…" at bounding box center [400, 103] width 411 height 114
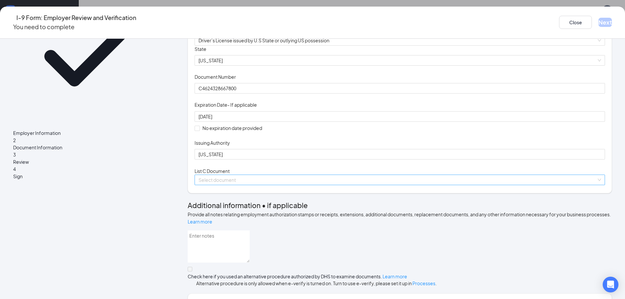
scroll to position [98, 0]
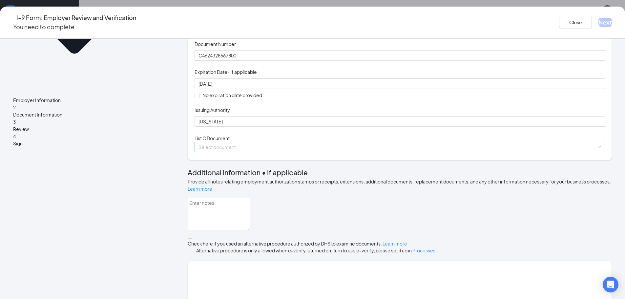
click at [274, 152] on input "search" at bounding box center [398, 147] width 398 height 10
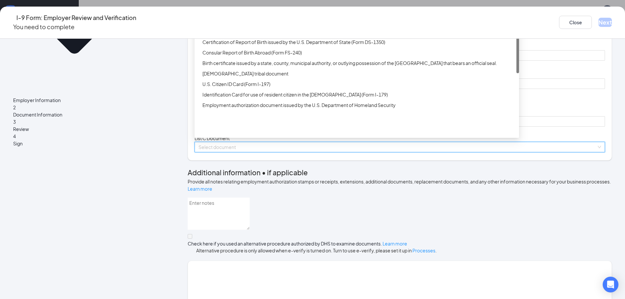
click at [260, 25] on div "Unrestricted Social Security Card" at bounding box center [359, 20] width 313 height 7
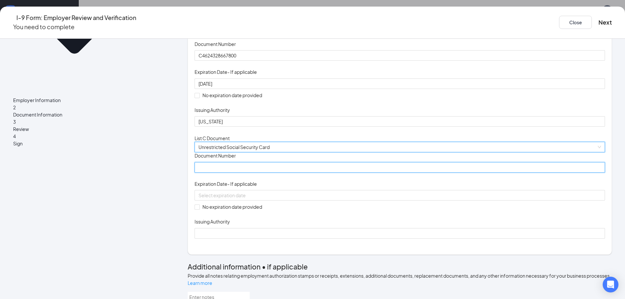
click at [241, 173] on input "Document Number" at bounding box center [400, 167] width 411 height 11
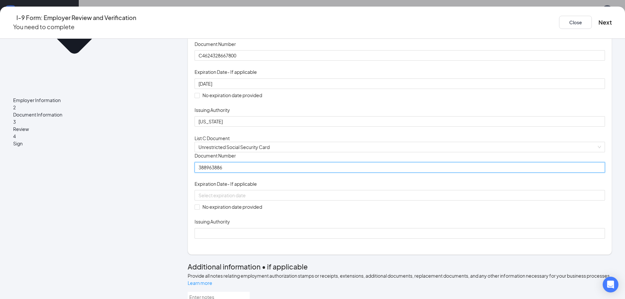
type input "388963886"
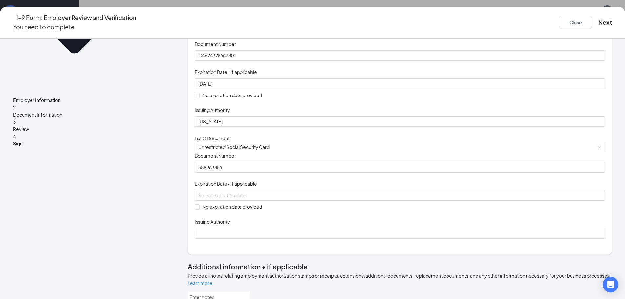
click at [363, 152] on div "List C Document Unrestricted Social Security Card Unrestricted Social Security …" at bounding box center [400, 144] width 411 height 18
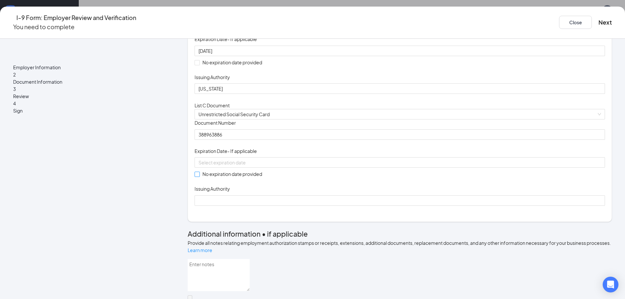
click at [199, 176] on input "No expiration date provided" at bounding box center [197, 174] width 5 height 5
checkbox input "true"
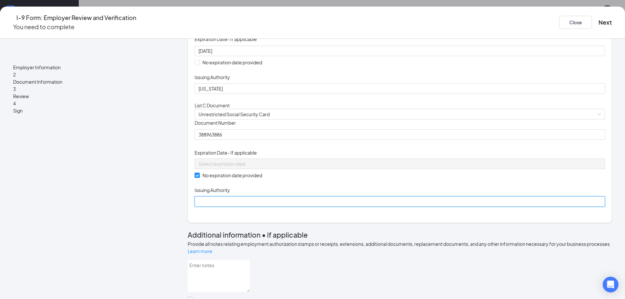
click at [253, 207] on input "Issuing Authority" at bounding box center [400, 201] width 411 height 11
type input "SSN"
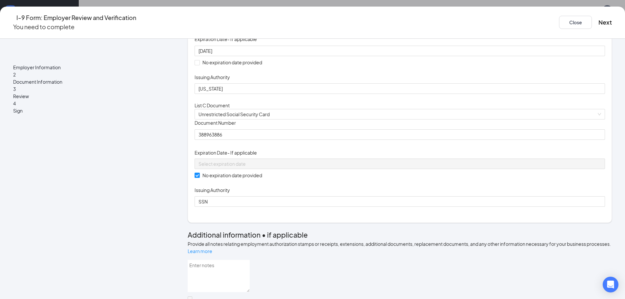
click at [425, 207] on div "Document Title Unrestricted Social Security Card Document Number 388963886 Expi…" at bounding box center [400, 163] width 411 height 87
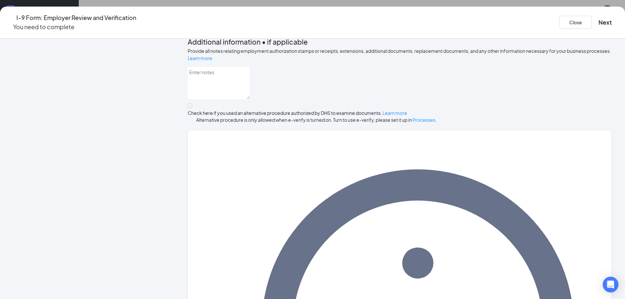
scroll to position [197, 0]
click at [599, 18] on button "Next" at bounding box center [605, 22] width 13 height 9
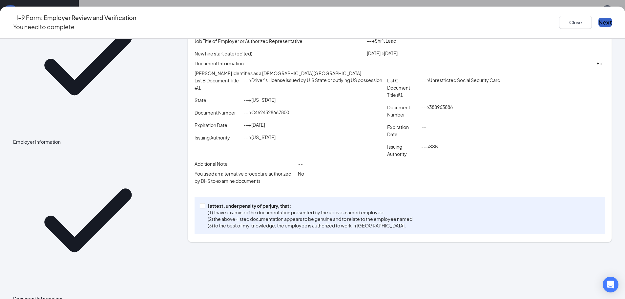
scroll to position [252, 0]
click at [205, 208] on span at bounding box center [202, 205] width 5 height 5
click at [205, 208] on input "I attest, under penalty of perjury, that: (1) I have examined the documentation…" at bounding box center [202, 205] width 5 height 5
checkbox input "true"
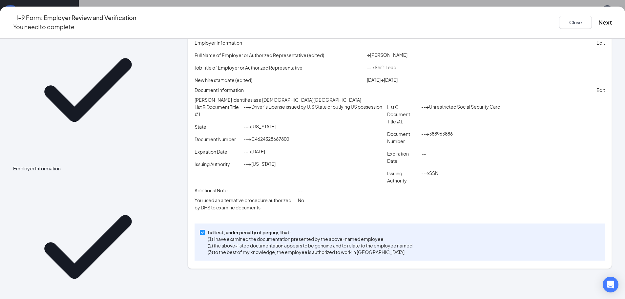
scroll to position [0, 0]
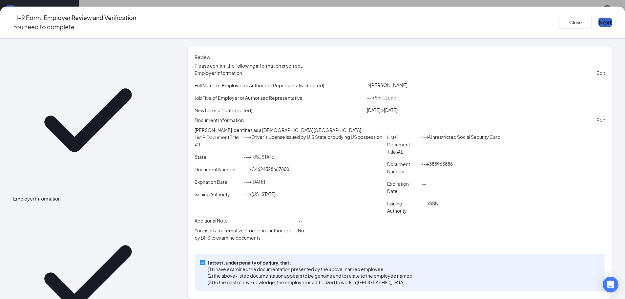
click at [599, 19] on button "Next" at bounding box center [605, 22] width 13 height 9
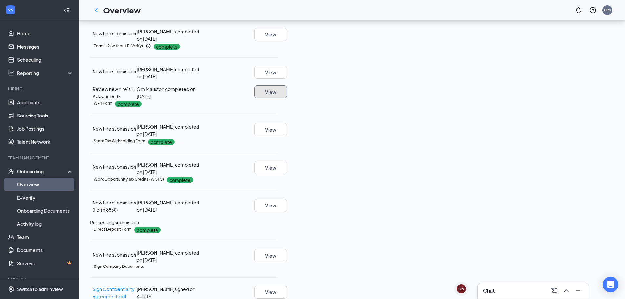
scroll to position [252, 0]
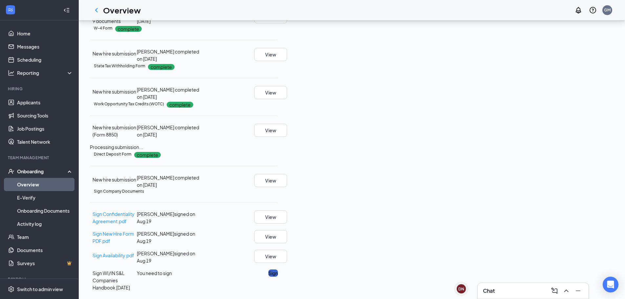
click at [278, 277] on button "Sign" at bounding box center [274, 273] width 10 height 7
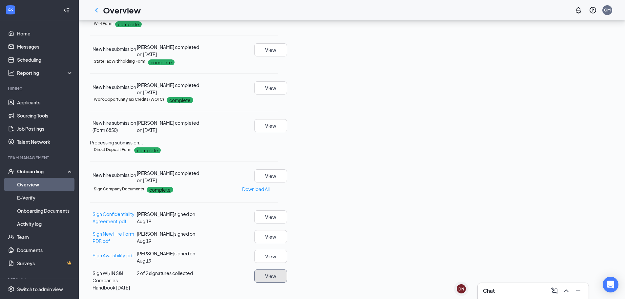
scroll to position [91, 0]
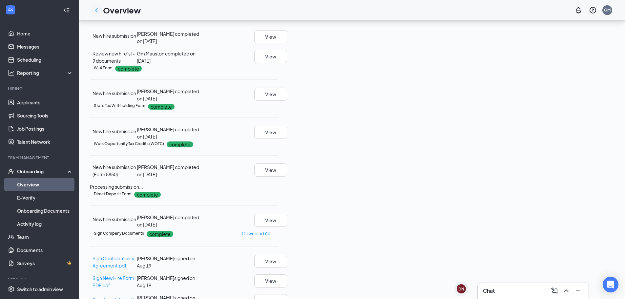
click at [96, 8] on icon "ChevronLeft" at bounding box center [97, 10] width 8 height 8
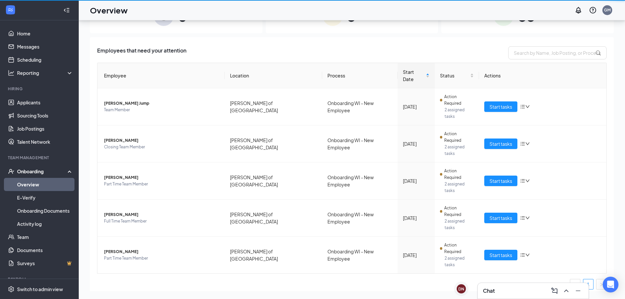
scroll to position [30, 0]
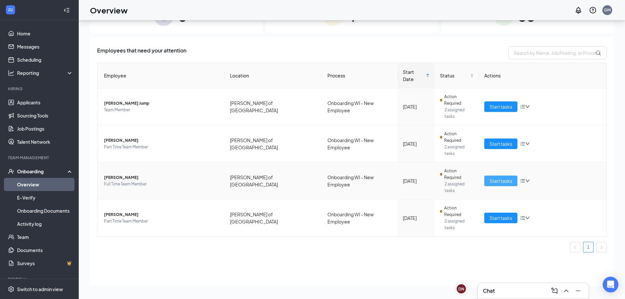
click at [505, 177] on span "Start tasks" at bounding box center [501, 180] width 23 height 7
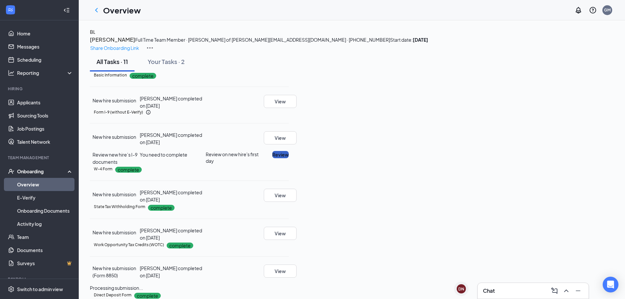
click at [289, 158] on button "Review" at bounding box center [280, 154] width 16 height 7
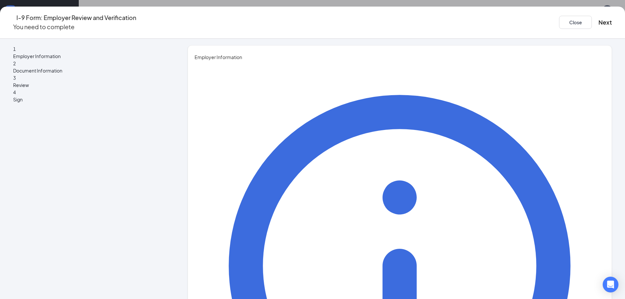
type input "m"
type input "Madelin"
type input "Clark"
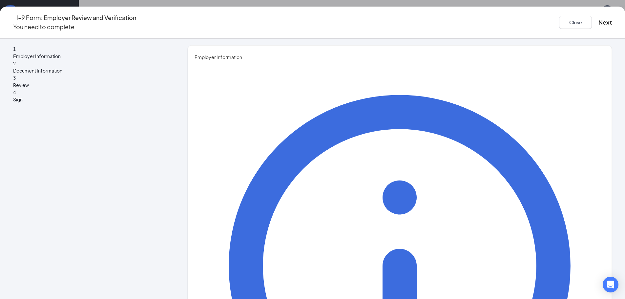
type input "Shift Lead"
drag, startPoint x: 351, startPoint y: 146, endPoint x: 350, endPoint y: 166, distance: 20.0
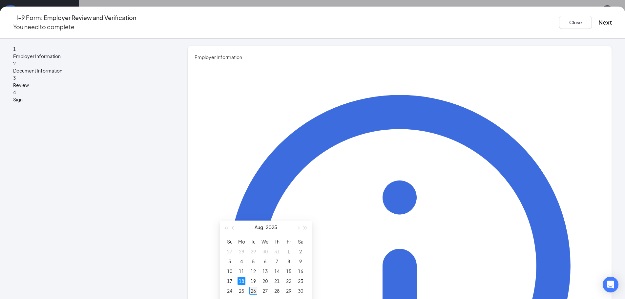
type input "08/26/2025"
click at [253, 291] on div "26" at bounding box center [254, 291] width 8 height 8
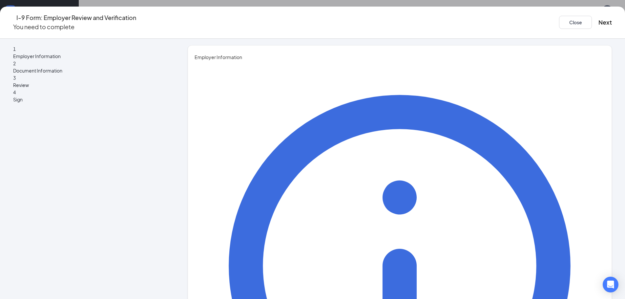
click at [599, 20] on button "Next" at bounding box center [605, 22] width 13 height 9
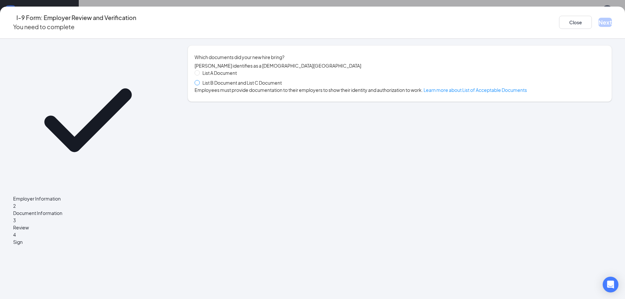
click at [200, 85] on span at bounding box center [197, 82] width 5 height 5
click at [199, 85] on input "List B Document and List C Document" at bounding box center [197, 82] width 5 height 5
radio input "true"
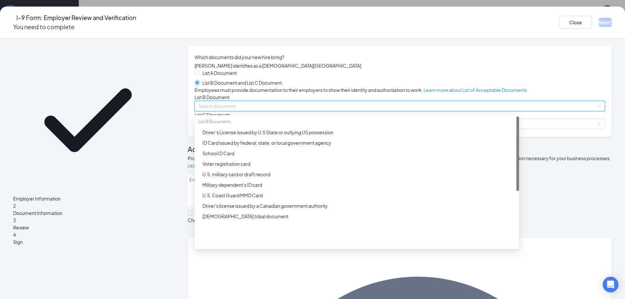
click at [237, 111] on input "search" at bounding box center [398, 106] width 398 height 10
click at [242, 136] on div "Driver’s License issued by U.S State or outlying US possession" at bounding box center [359, 132] width 313 height 7
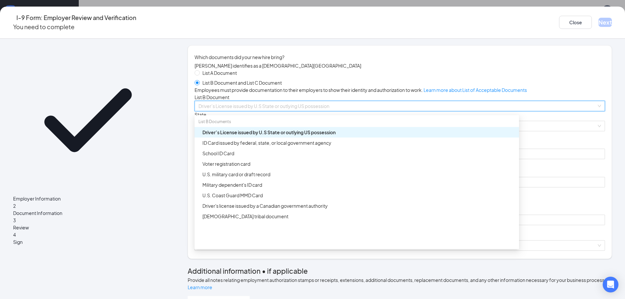
click at [242, 136] on div "Driver’s License issued by U.S State or outlying US possession" at bounding box center [359, 132] width 313 height 7
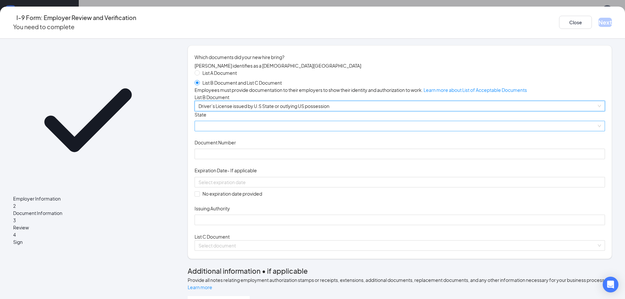
click at [244, 131] on span at bounding box center [400, 126] width 403 height 10
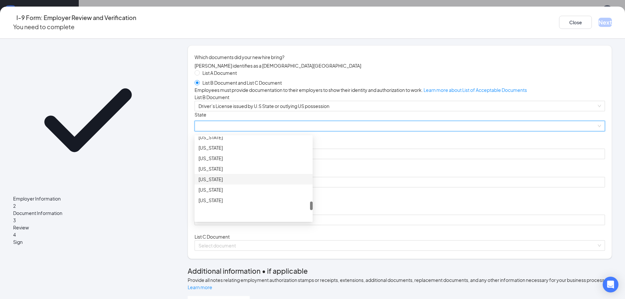
scroll to position [757, 0]
click at [244, 185] on div "Wisconsin" at bounding box center [254, 181] width 110 height 7
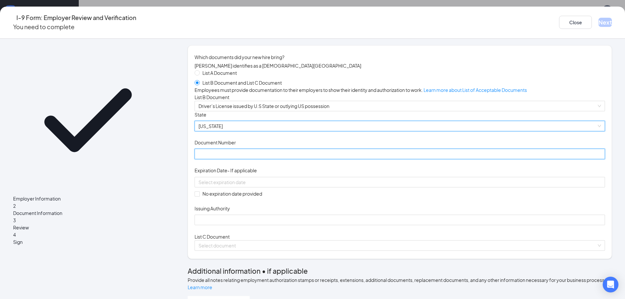
click at [242, 159] on input "Document Number" at bounding box center [400, 154] width 411 height 11
type input "L3200610430107"
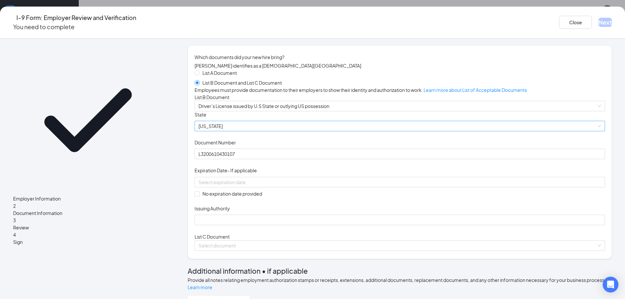
click at [425, 212] on div "Document Title Driver’s License issued by U.S State or outlying US possession S…" at bounding box center [400, 168] width 411 height 114
click at [331, 186] on div at bounding box center [400, 182] width 403 height 7
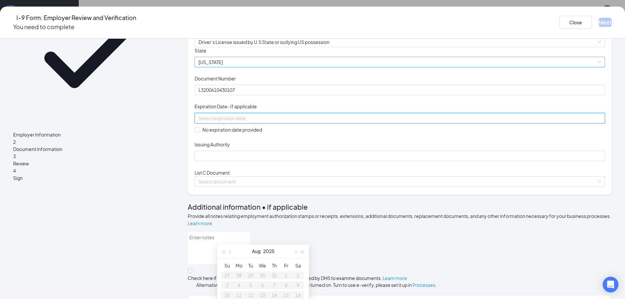
scroll to position [66, 0]
click at [271, 253] on button "2025" at bounding box center [268, 251] width 11 height 13
type input "08/26/2026"
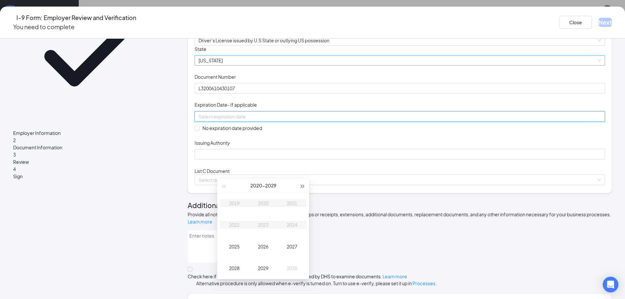
click at [301, 186] on span "button" at bounding box center [302, 186] width 3 height 3
click at [263, 226] on div "2033" at bounding box center [263, 225] width 20 height 8
click at [265, 249] on div "Aug" at bounding box center [263, 247] width 20 height 8
type input "08/21/2033"
click at [227, 239] on div "21" at bounding box center [227, 239] width 8 height 8
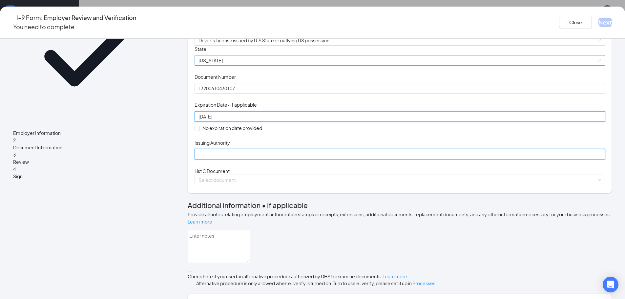
click at [287, 160] on input "Issuing Authority" at bounding box center [400, 154] width 411 height 11
type input "Wisconsin"
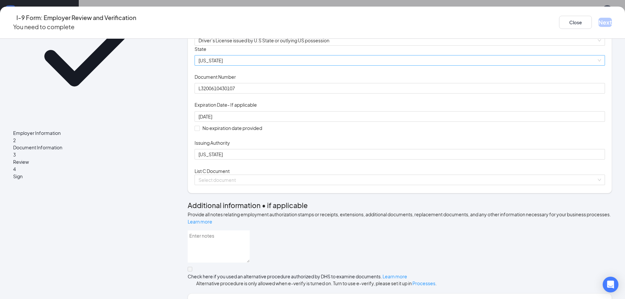
click at [370, 160] on div "Document Title Driver’s License issued by U.S State or outlying US possession S…" at bounding box center [400, 103] width 411 height 114
click at [299, 185] on input "search" at bounding box center [398, 180] width 398 height 10
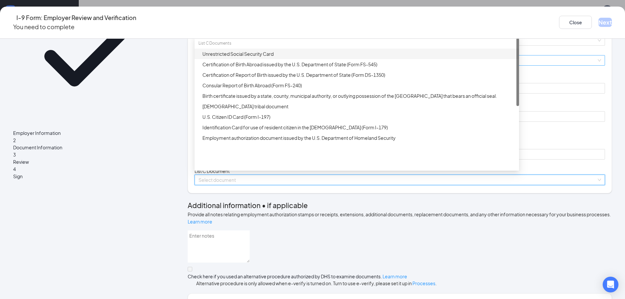
click at [249, 57] on div "Unrestricted Social Security Card" at bounding box center [359, 53] width 313 height 7
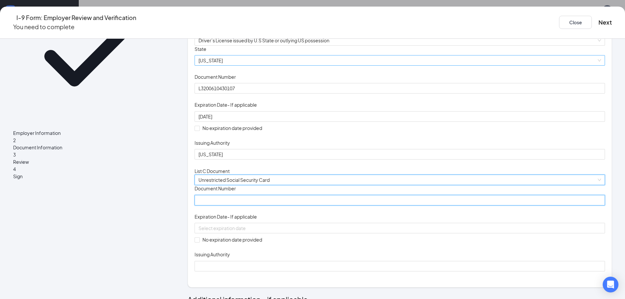
click at [258, 206] on input "Document Number" at bounding box center [400, 200] width 411 height 11
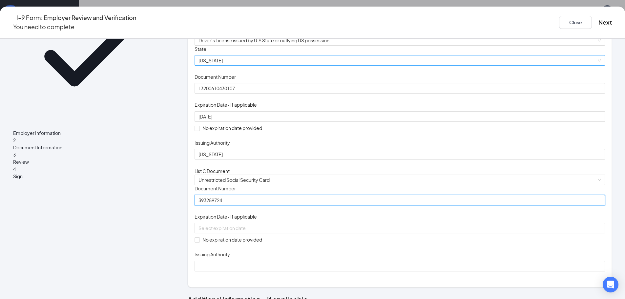
type input "393259724"
click at [407, 160] on div "Document Title Driver’s License issued by U.S State or outlying US possession S…" at bounding box center [400, 103] width 411 height 114
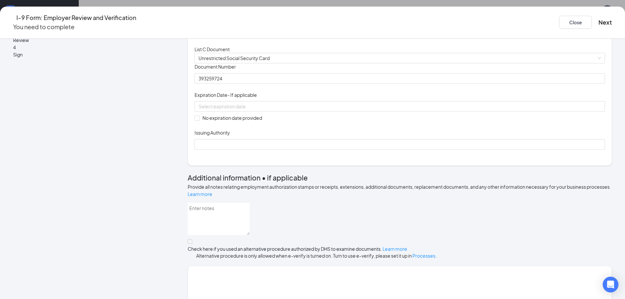
scroll to position [263, 0]
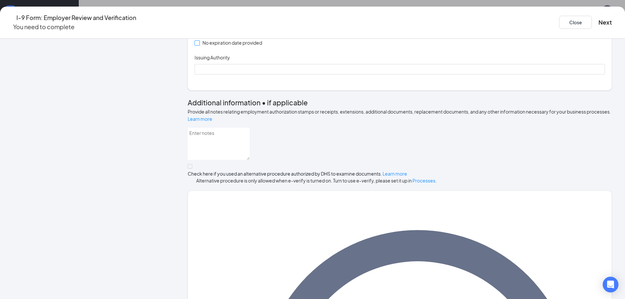
click at [199, 45] on input "No expiration date provided" at bounding box center [197, 42] width 5 height 5
checkbox input "true"
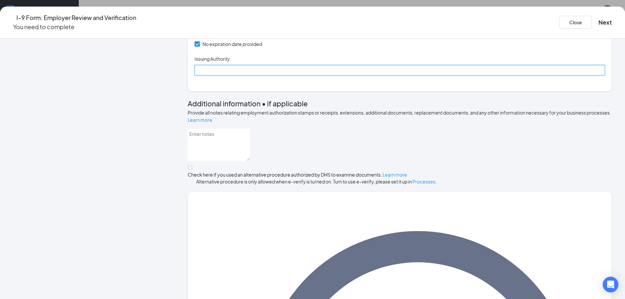
click at [242, 76] on input "Issuing Authority" at bounding box center [400, 70] width 411 height 11
type input "SSN"
click at [407, 76] on div "Document Title Unrestricted Social Security Card Document Number 393259724 Expi…" at bounding box center [400, 31] width 411 height 87
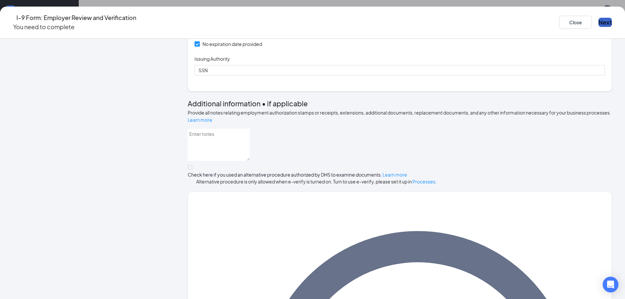
click at [599, 19] on button "Next" at bounding box center [605, 22] width 13 height 9
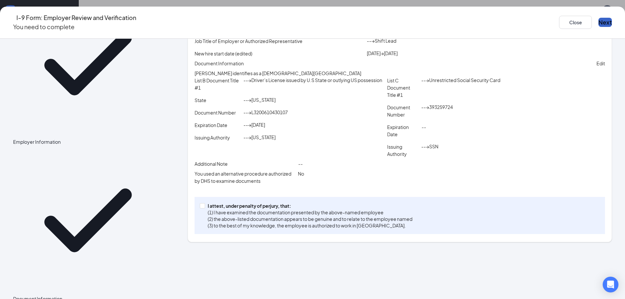
click at [599, 18] on button "Next" at bounding box center [605, 22] width 13 height 9
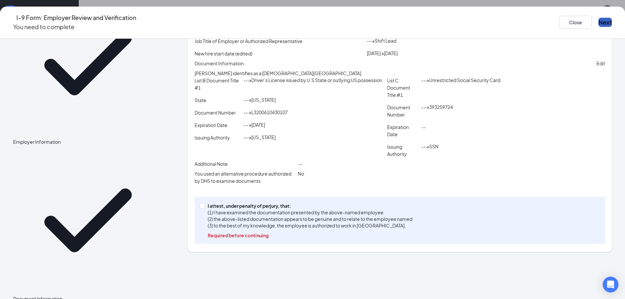
scroll to position [67, 0]
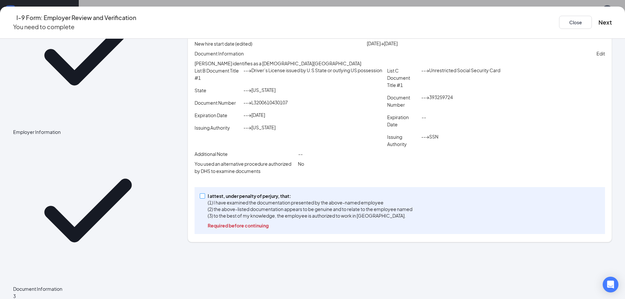
click at [205, 198] on input "I attest, under penalty of perjury, that: (1) I have examined the documentation…" at bounding box center [202, 195] width 5 height 5
checkbox input "true"
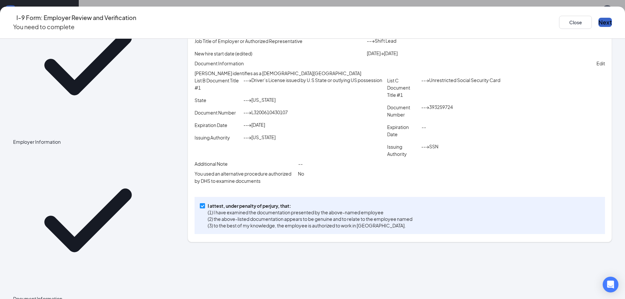
click at [599, 18] on button "Next" at bounding box center [605, 22] width 13 height 9
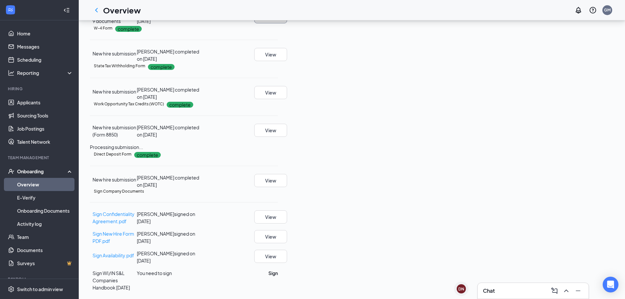
scroll to position [252, 0]
click at [278, 277] on button "Sign" at bounding box center [274, 273] width 10 height 7
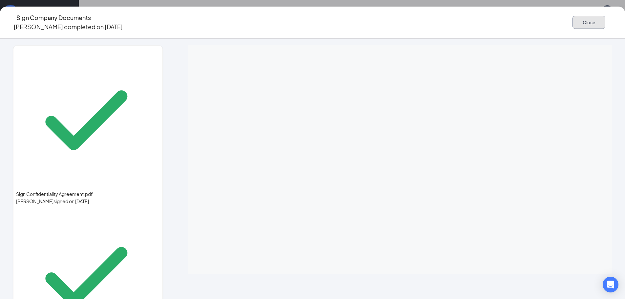
click at [573, 25] on button "Close" at bounding box center [589, 22] width 33 height 13
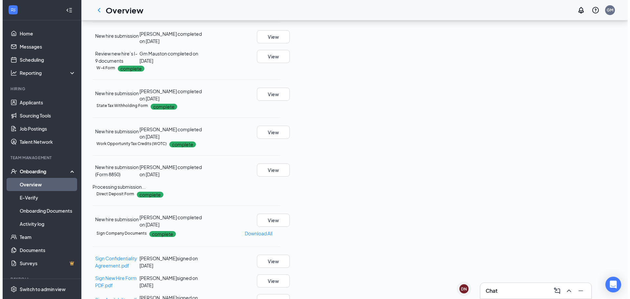
scroll to position [0, 0]
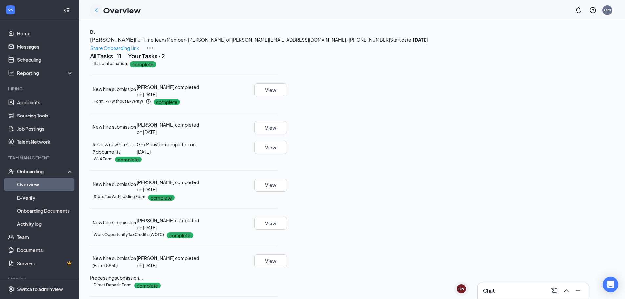
click at [98, 10] on icon "ChevronLeft" at bounding box center [97, 10] width 8 height 8
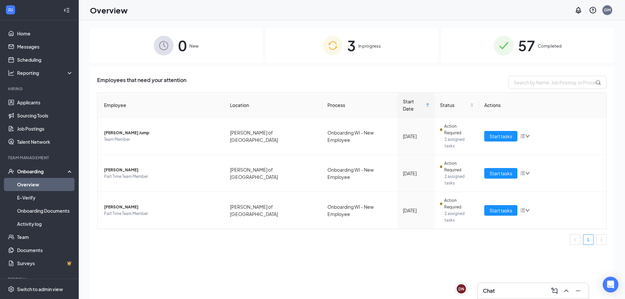
click at [343, 43] on div "3 In progress" at bounding box center [352, 45] width 173 height 34
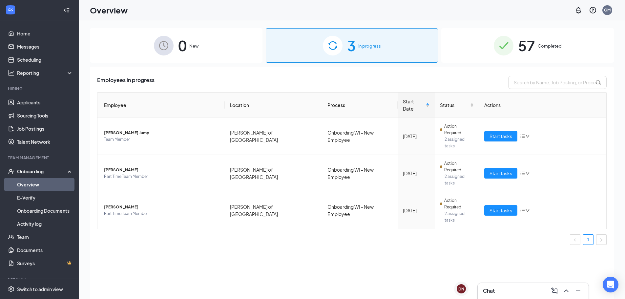
click at [528, 50] on span "57" at bounding box center [526, 45] width 17 height 23
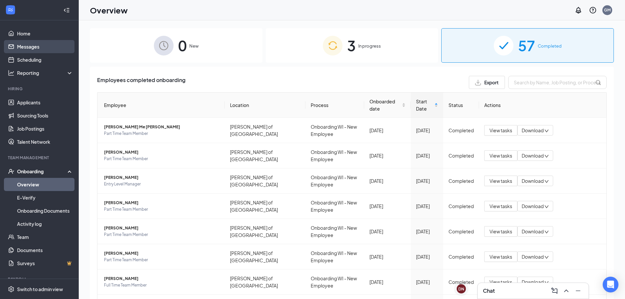
click at [31, 50] on link "Messages" at bounding box center [45, 46] width 56 height 13
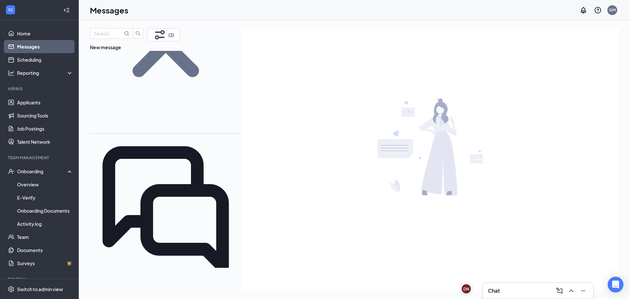
scroll to position [98, 0]
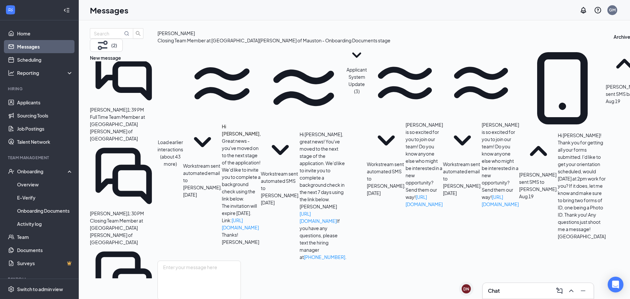
scroll to position [112, 0]
click at [203, 39] on icon "ChevronRight" at bounding box center [202, 37] width 3 height 4
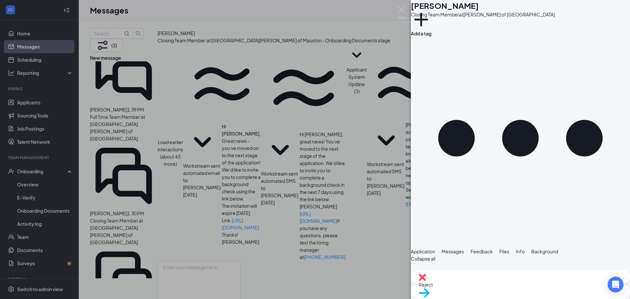
click at [525, 249] on span "Info" at bounding box center [520, 252] width 9 height 6
click at [558, 249] on span "Background" at bounding box center [545, 252] width 27 height 6
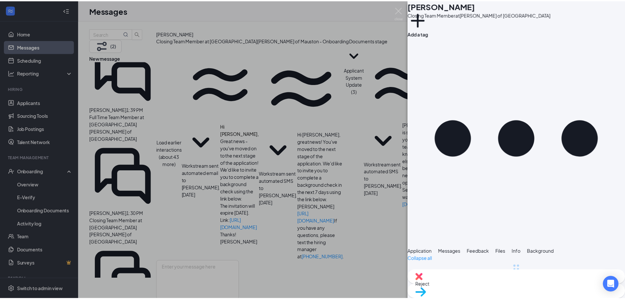
scroll to position [0, 27]
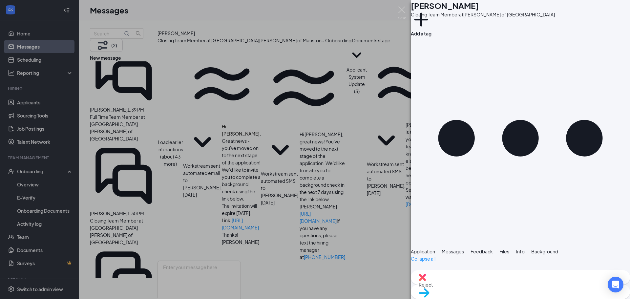
click at [11, 58] on div "JC Jessica Clark Closing Team Member at Culver's of Mauston Add a tag Applicati…" at bounding box center [315, 149] width 630 height 299
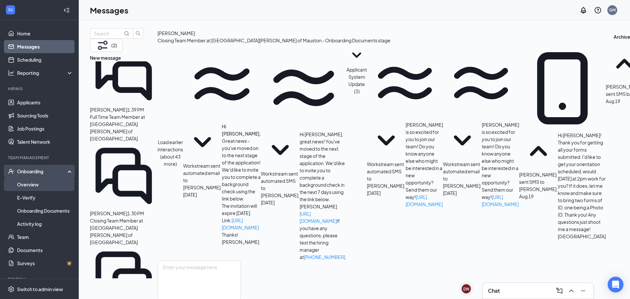
click at [37, 184] on link "Overview" at bounding box center [45, 184] width 56 height 13
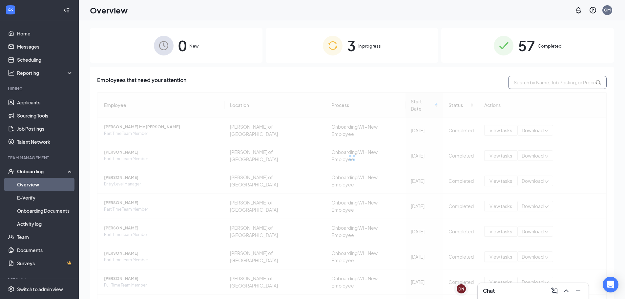
click at [556, 83] on input "text" at bounding box center [558, 82] width 98 height 13
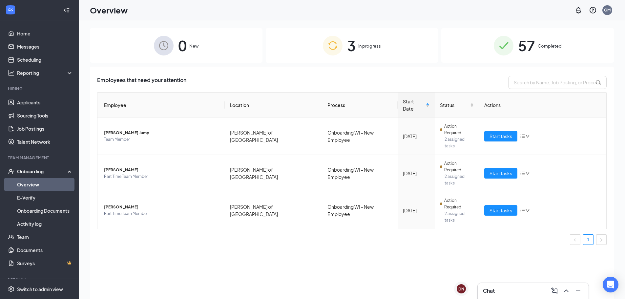
click at [534, 54] on span "57" at bounding box center [526, 45] width 17 height 23
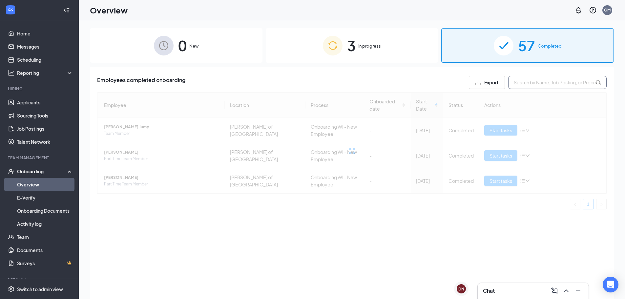
click at [534, 79] on input "text" at bounding box center [558, 82] width 98 height 13
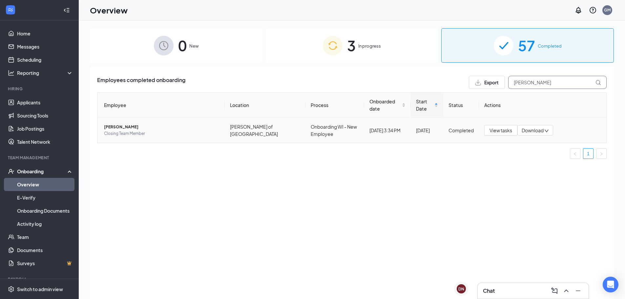
type input "jessica"
click at [151, 123] on td "Jessica Clark Closing Team Member" at bounding box center [161, 130] width 127 height 25
click at [152, 128] on span "Jessica Clark" at bounding box center [162, 127] width 116 height 7
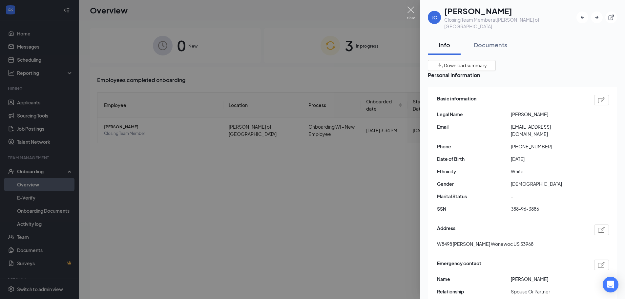
drag, startPoint x: 411, startPoint y: 10, endPoint x: 370, endPoint y: 34, distance: 47.5
click at [410, 10] on img at bounding box center [411, 13] width 8 height 13
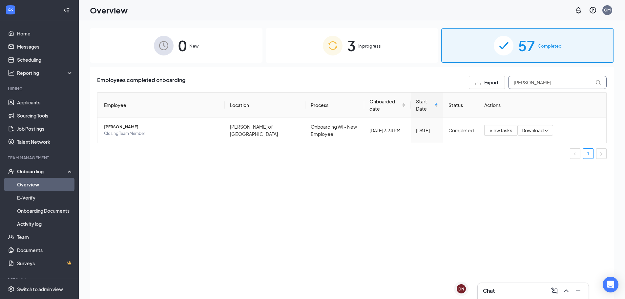
drag, startPoint x: 542, startPoint y: 86, endPoint x: 473, endPoint y: 85, distance: 69.6
click at [473, 85] on div "Export jessica" at bounding box center [538, 82] width 138 height 13
click at [149, 137] on td "Alayna L DiOrio-Braun Part Time Team Member" at bounding box center [161, 130] width 127 height 25
click at [137, 133] on span "Part Time Team Member" at bounding box center [162, 133] width 116 height 7
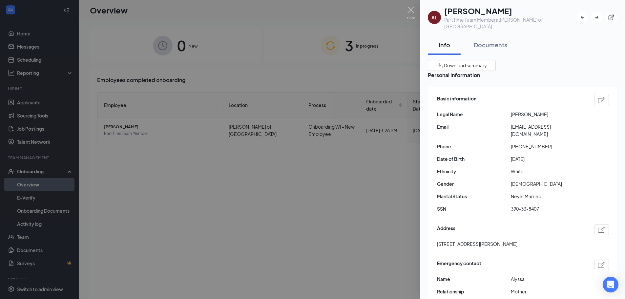
click at [415, 8] on img at bounding box center [411, 13] width 8 height 13
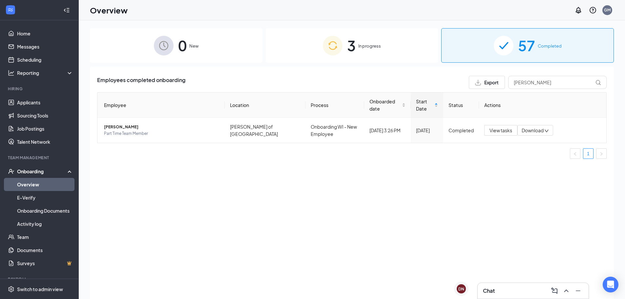
click at [413, 13] on div "Overview GM" at bounding box center [352, 10] width 547 height 20
drag, startPoint x: 534, startPoint y: 85, endPoint x: 468, endPoint y: 87, distance: 66.0
click at [468, 87] on div "Employees completed onboarding Export Alayna" at bounding box center [352, 82] width 510 height 13
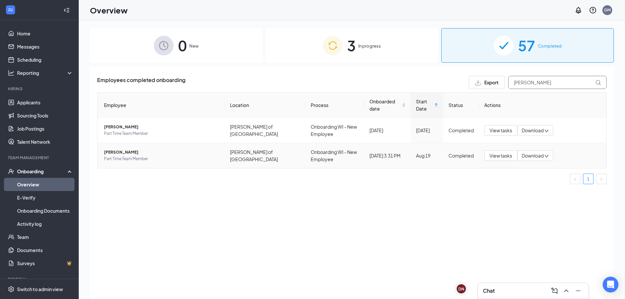
type input "ryker"
click at [162, 165] on td "ryker W ruehle Part Time Team Member" at bounding box center [161, 155] width 127 height 25
click at [152, 155] on span "ryker W ruehle" at bounding box center [162, 152] width 116 height 7
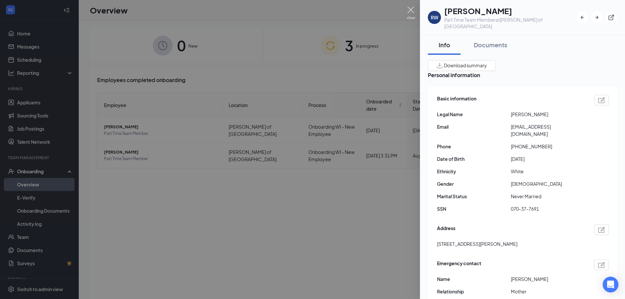
click at [412, 9] on img at bounding box center [411, 13] width 8 height 13
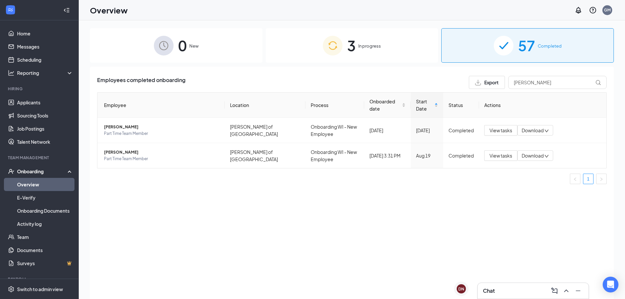
click at [321, 36] on div "3 In progress" at bounding box center [352, 45] width 173 height 34
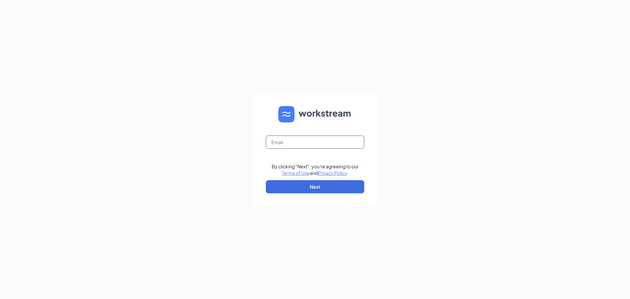
click at [347, 136] on form "By clicking "Next", you're agreeing to our Terms of Use and Privacy Policy . Ne…" at bounding box center [315, 150] width 125 height 114
click at [346, 142] on input "text" at bounding box center [315, 142] width 98 height 13
type input "gmmauston@bleedblue.net"
click at [333, 188] on button "Next" at bounding box center [315, 186] width 98 height 13
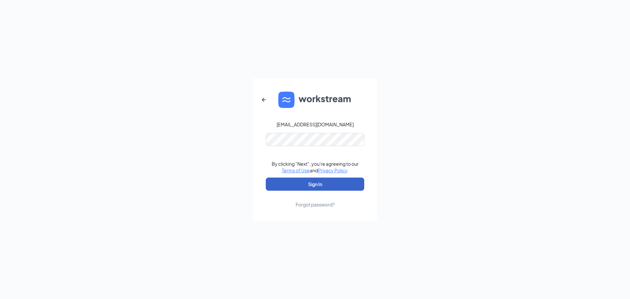
click at [323, 187] on button "Sign In" at bounding box center [315, 184] width 98 height 13
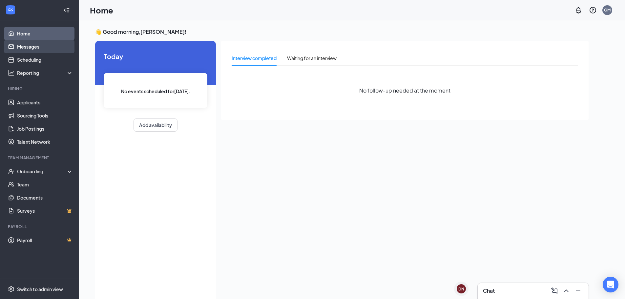
click at [33, 47] on link "Messages" at bounding box center [45, 46] width 56 height 13
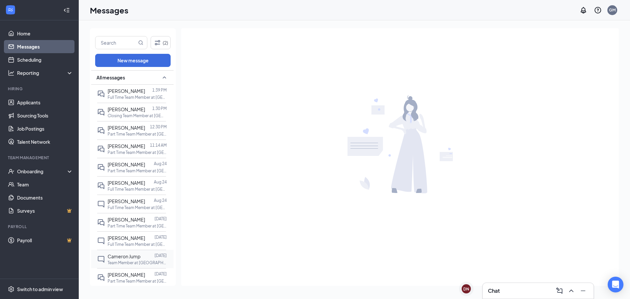
click at [123, 259] on span "Cameron Jump" at bounding box center [124, 256] width 33 height 6
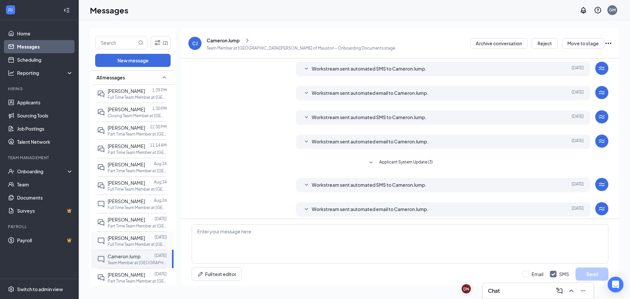
scroll to position [50, 0]
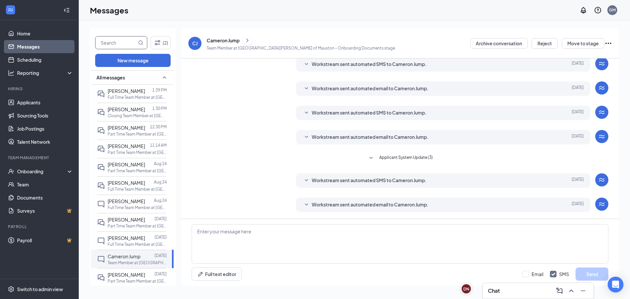
click at [107, 42] on input "text" at bounding box center [116, 42] width 41 height 12
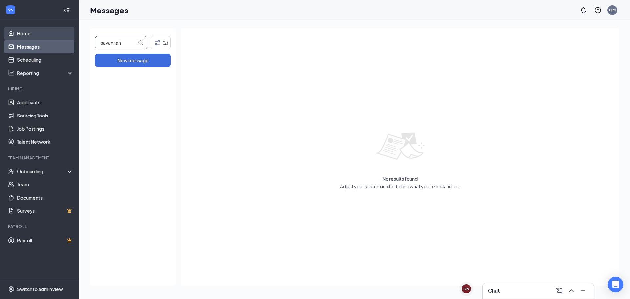
drag, startPoint x: 122, startPoint y: 39, endPoint x: 37, endPoint y: 37, distance: 84.7
click at [37, 37] on div "Home Messages Scheduling Reporting Hiring Applicants Sourcing Tools Job Posting…" at bounding box center [315, 149] width 630 height 299
type input "theresa"
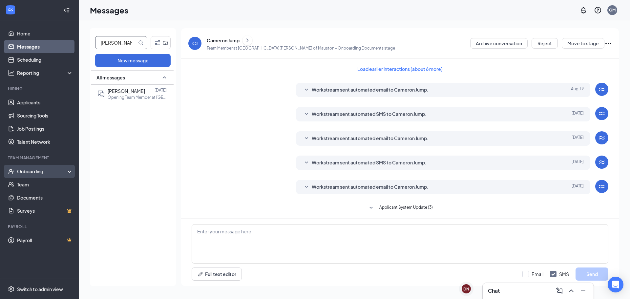
click at [36, 172] on div "Onboarding" at bounding box center [42, 171] width 51 height 7
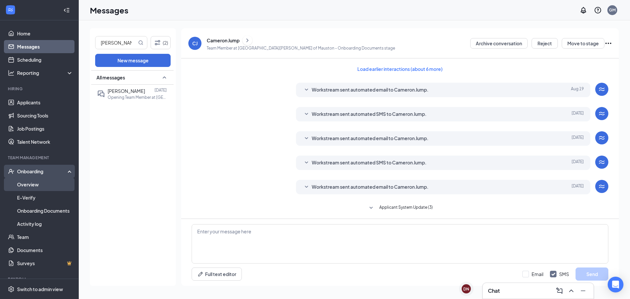
click at [32, 182] on link "Overview" at bounding box center [45, 184] width 56 height 13
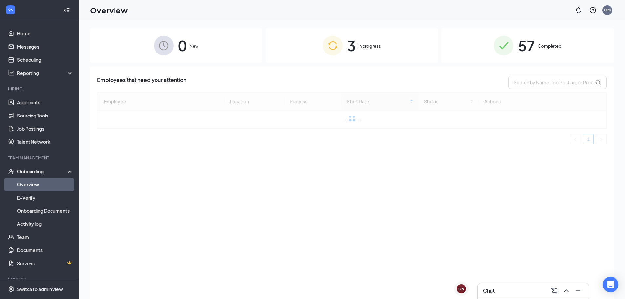
click at [546, 52] on div "57 Completed" at bounding box center [528, 45] width 173 height 34
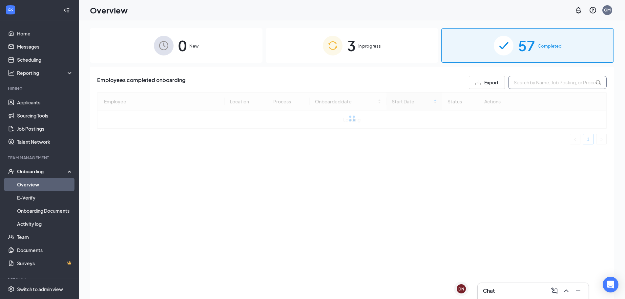
click at [552, 85] on input "text" at bounding box center [558, 82] width 98 height 13
type input "theresa"
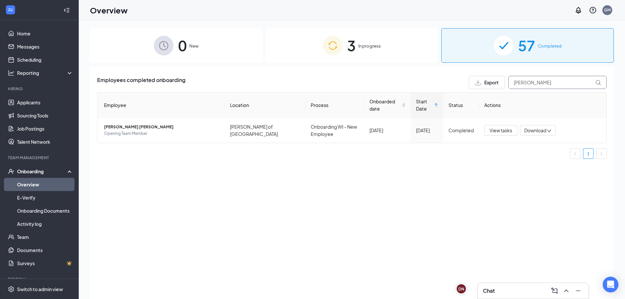
drag, startPoint x: 552, startPoint y: 85, endPoint x: 455, endPoint y: 83, distance: 96.9
click at [455, 83] on div "Employees completed onboarding Export theresa" at bounding box center [352, 82] width 510 height 13
click at [134, 133] on span "Full Time Team Member" at bounding box center [162, 133] width 116 height 7
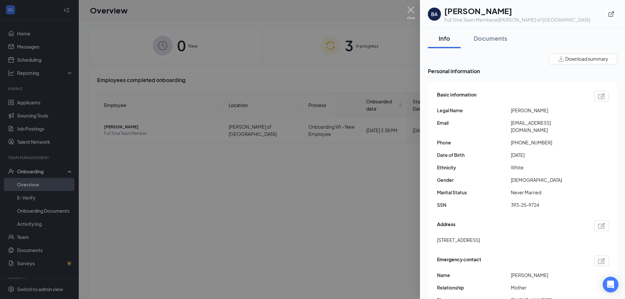
click at [412, 11] on img at bounding box center [411, 13] width 8 height 13
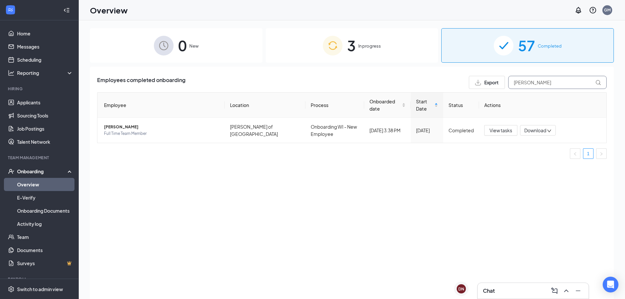
drag, startPoint x: 545, startPoint y: 84, endPoint x: 359, endPoint y: 53, distance: 188.4
click at [377, 85] on div "Employees completed onboarding Export brodie" at bounding box center [352, 82] width 510 height 13
type input "alayna"
click at [112, 130] on span "Part Time Team Member" at bounding box center [162, 133] width 116 height 7
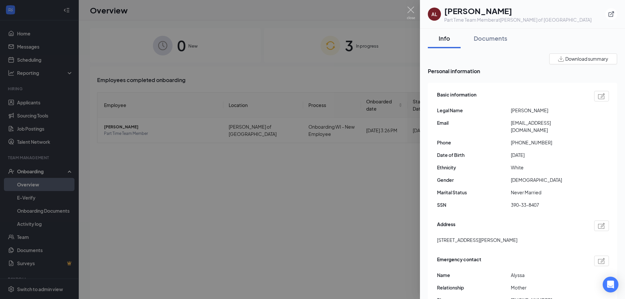
click at [146, 219] on div at bounding box center [312, 149] width 625 height 299
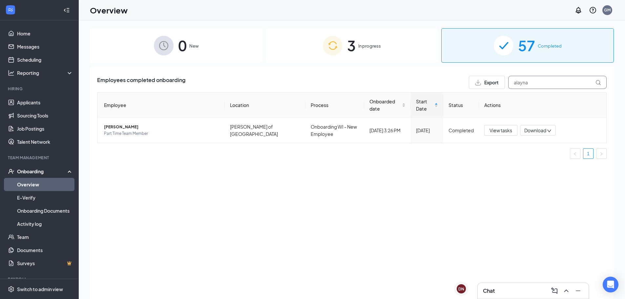
drag, startPoint x: 555, startPoint y: 85, endPoint x: 370, endPoint y: 55, distance: 187.0
click at [370, 55] on div "0 New 3 In progress 57 Completed Employees completed onboarding Export alayna E…" at bounding box center [352, 174] width 524 height 293
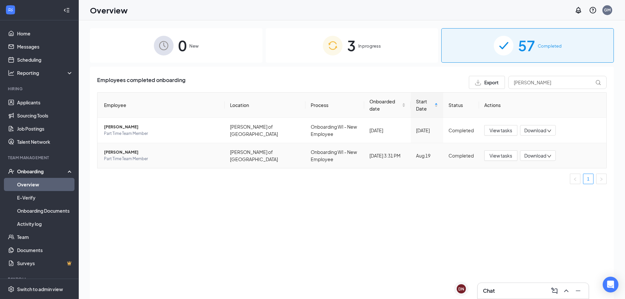
click at [157, 158] on span "Part Time Team Member" at bounding box center [162, 159] width 116 height 7
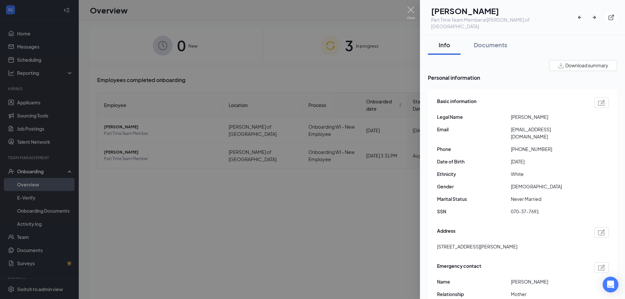
drag, startPoint x: 149, startPoint y: 247, endPoint x: 464, endPoint y: 76, distance: 358.4
click at [153, 240] on div at bounding box center [312, 149] width 625 height 299
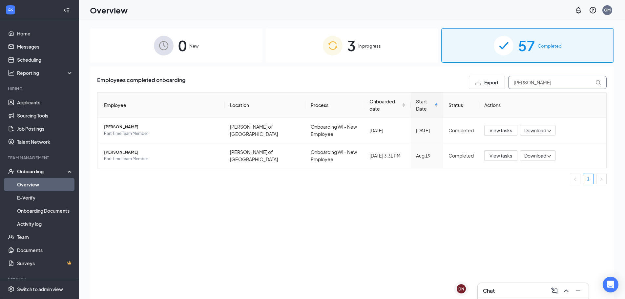
drag, startPoint x: 560, startPoint y: 86, endPoint x: 391, endPoint y: 77, distance: 168.6
click at [391, 77] on div "Employees completed onboarding Export ryker" at bounding box center [352, 82] width 510 height 13
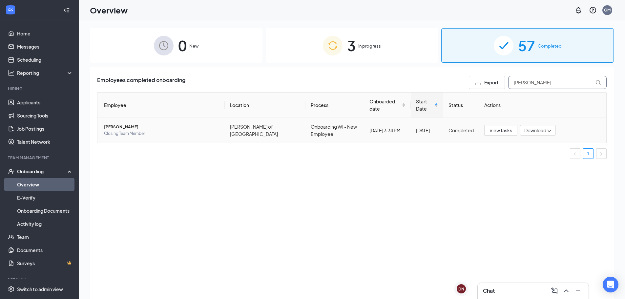
type input "jessica"
click at [173, 127] on span "Jessica Clark" at bounding box center [162, 127] width 116 height 7
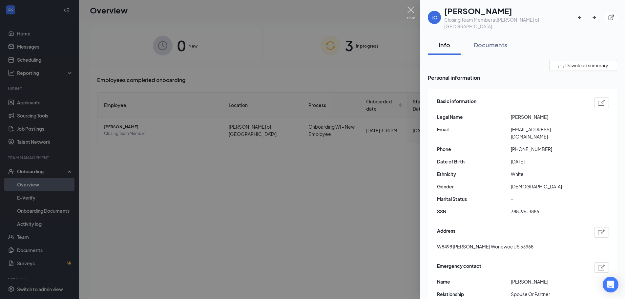
click at [411, 8] on img at bounding box center [411, 13] width 8 height 13
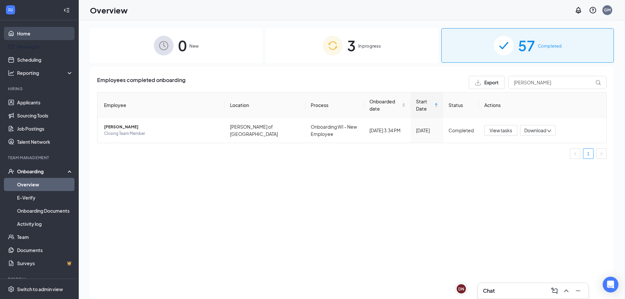
click at [34, 40] on link "Home" at bounding box center [45, 33] width 56 height 13
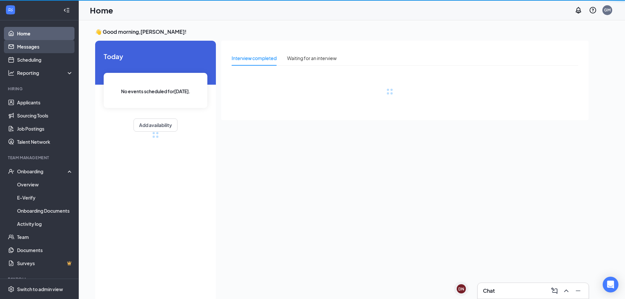
click at [34, 51] on link "Messages" at bounding box center [45, 46] width 56 height 13
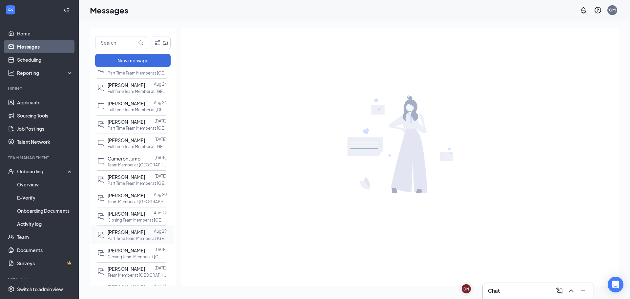
scroll to position [98, 0]
click at [126, 216] on span "Jessica Clark" at bounding box center [126, 213] width 37 height 6
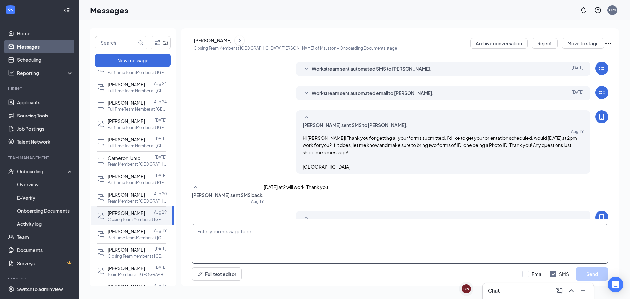
click at [446, 250] on textarea at bounding box center [400, 243] width 417 height 39
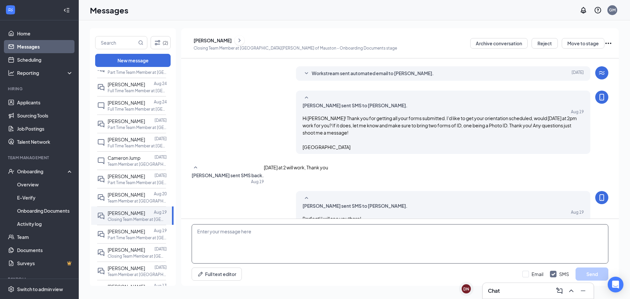
scroll to position [112, 0]
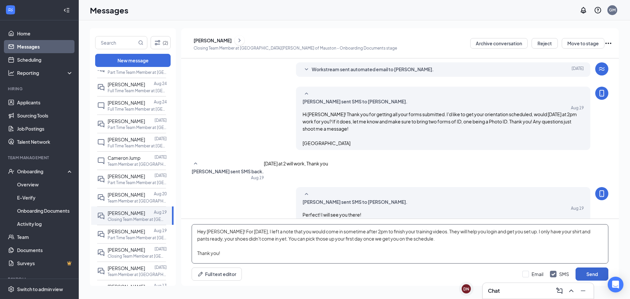
type textarea "Hey Jessica! For tomorrow, I left a note that you would come in sometime after …"
click at [600, 277] on button "Send" at bounding box center [592, 274] width 33 height 13
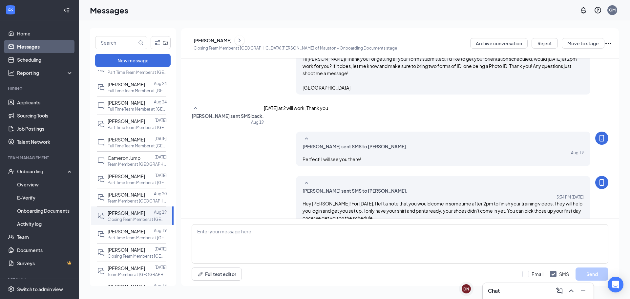
scroll to position [177, 0]
